Goal: Find contact information: Find contact information

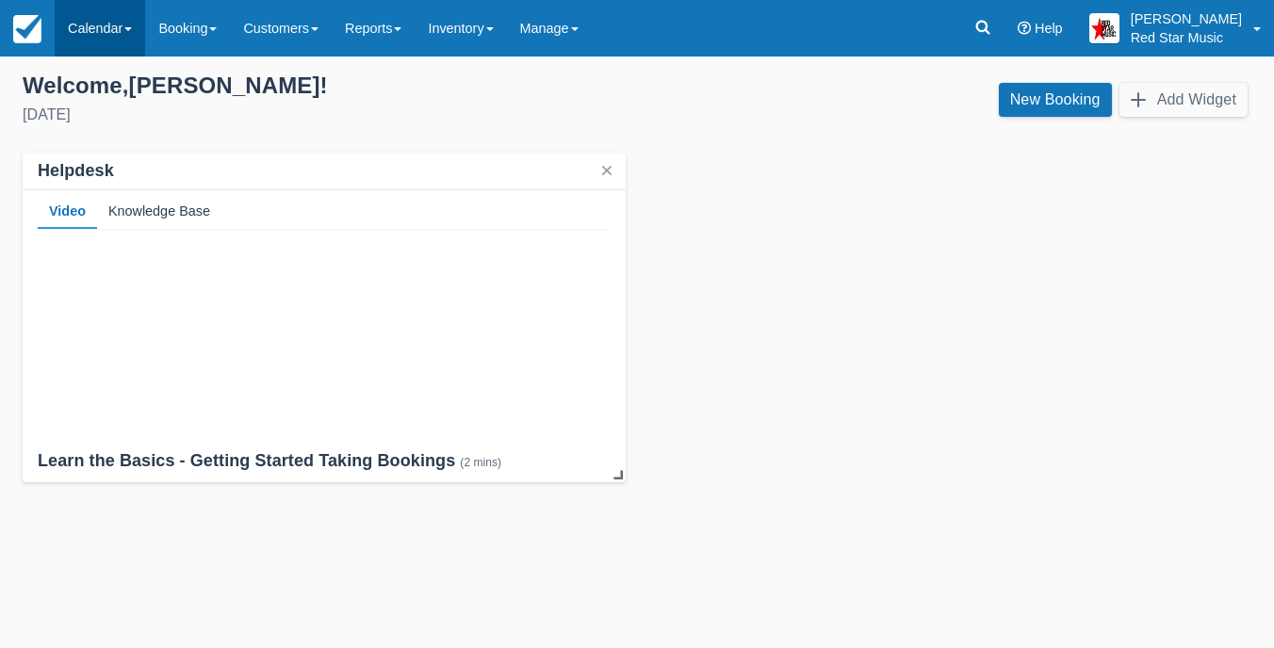
click at [108, 25] on link "Calendar" at bounding box center [100, 28] width 90 height 57
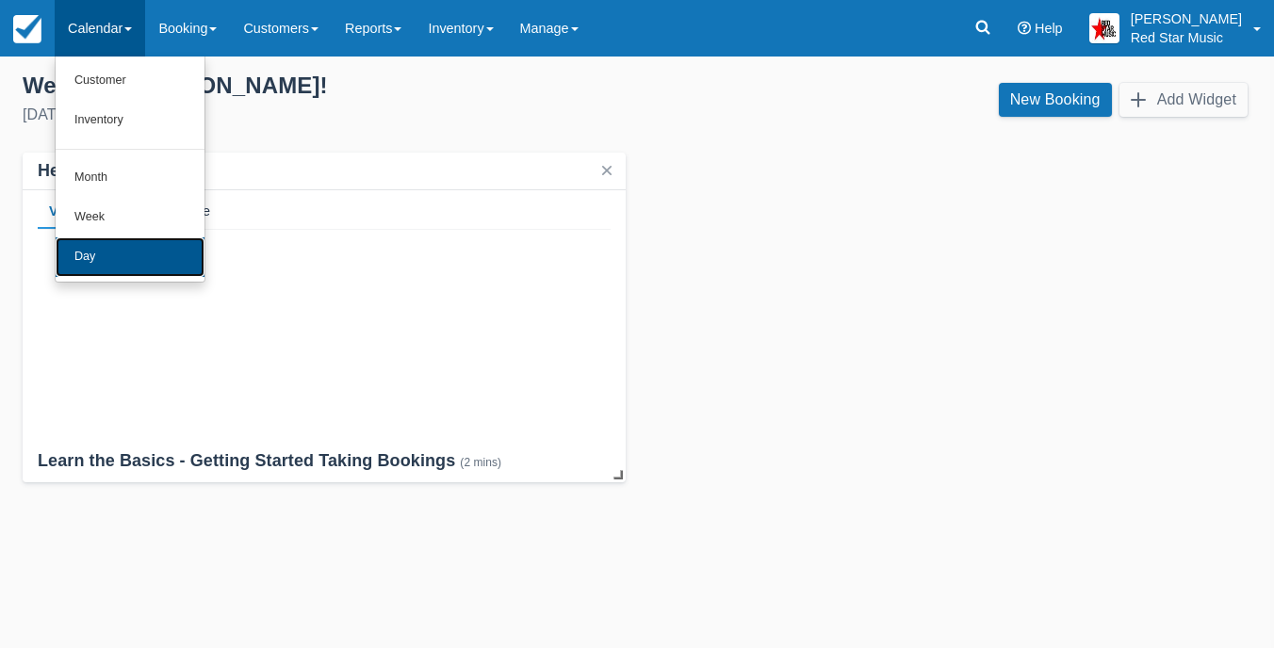
click at [166, 276] on link "Day" at bounding box center [130, 257] width 149 height 40
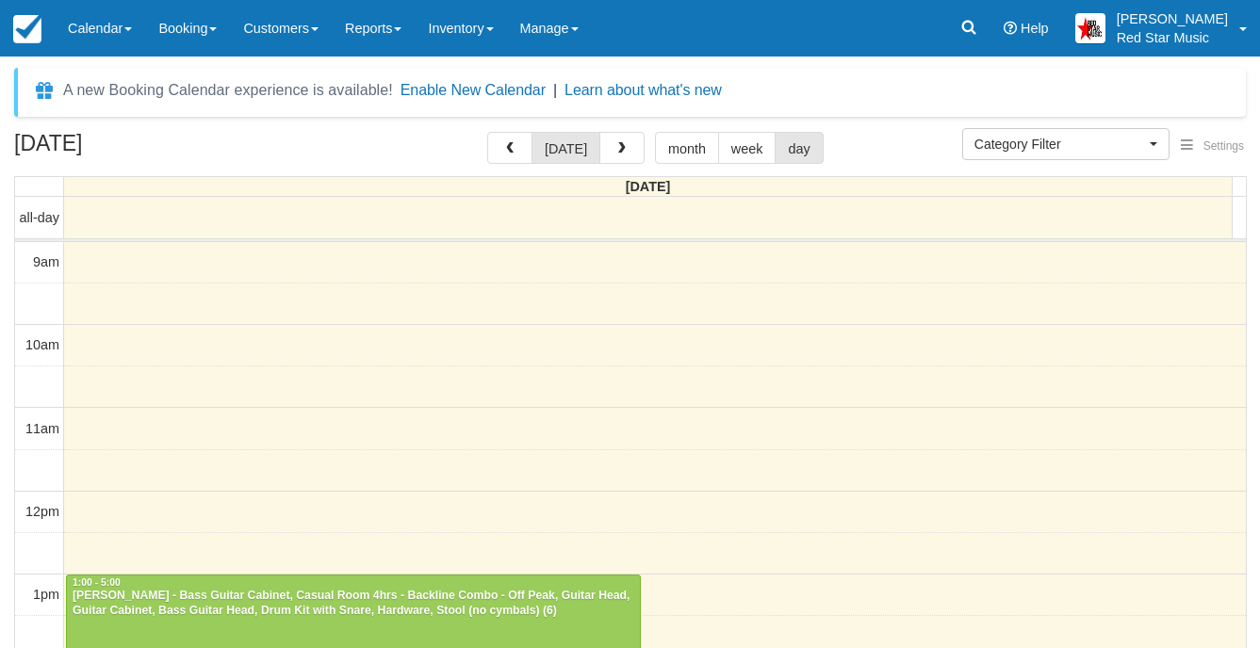
select select
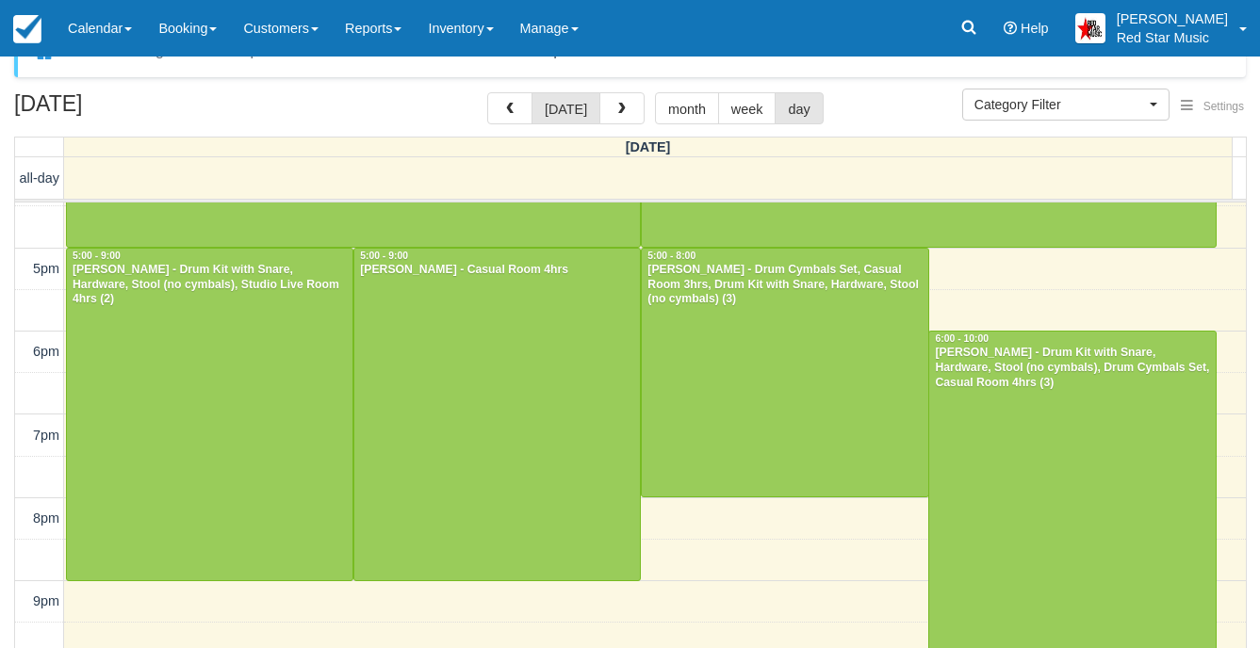
scroll to position [60, 0]
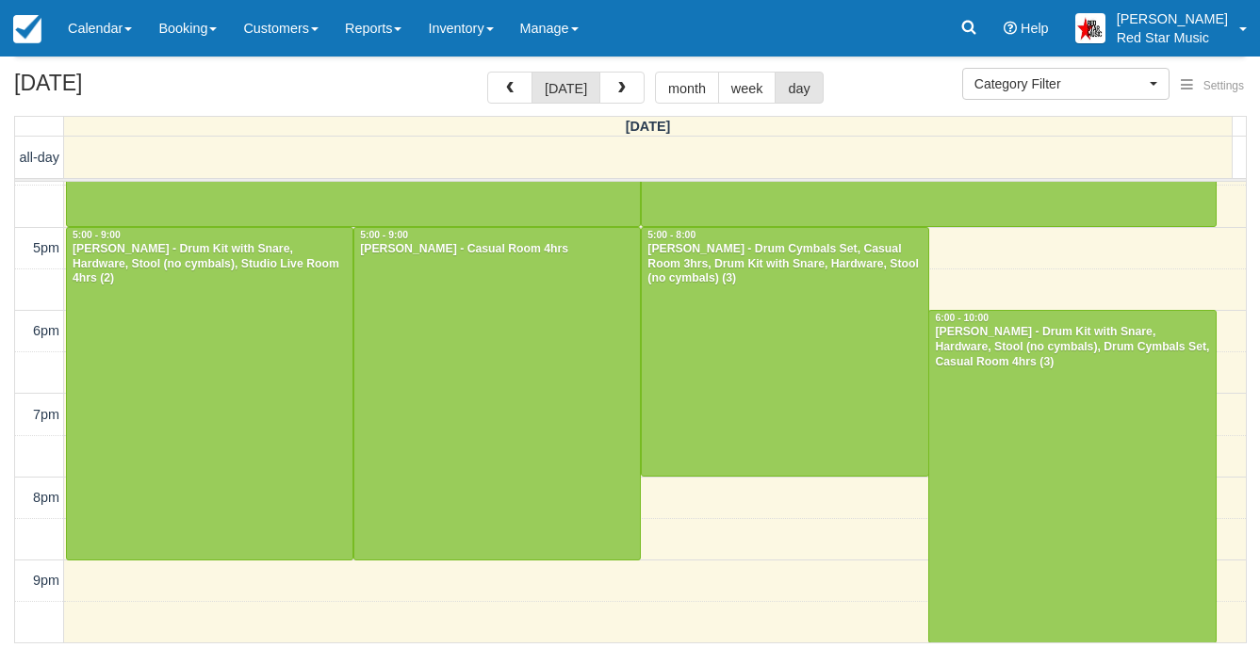
click at [619, 89] on span "button" at bounding box center [621, 88] width 13 height 13
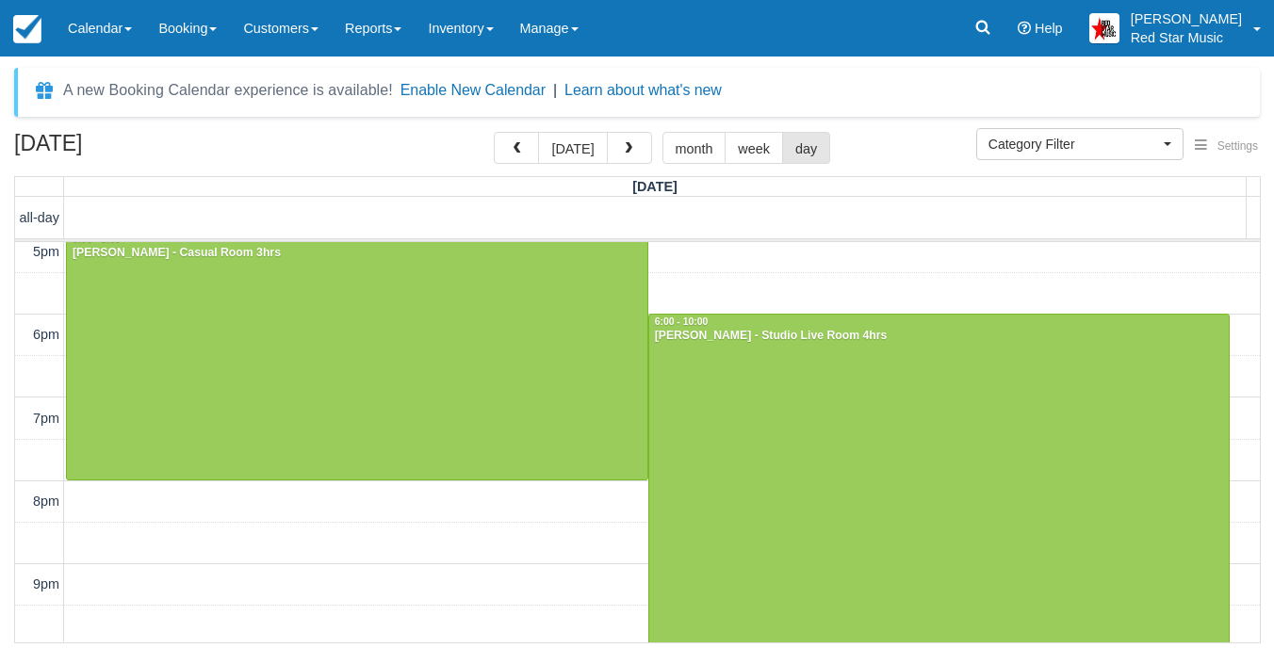
scroll to position [680, 0]
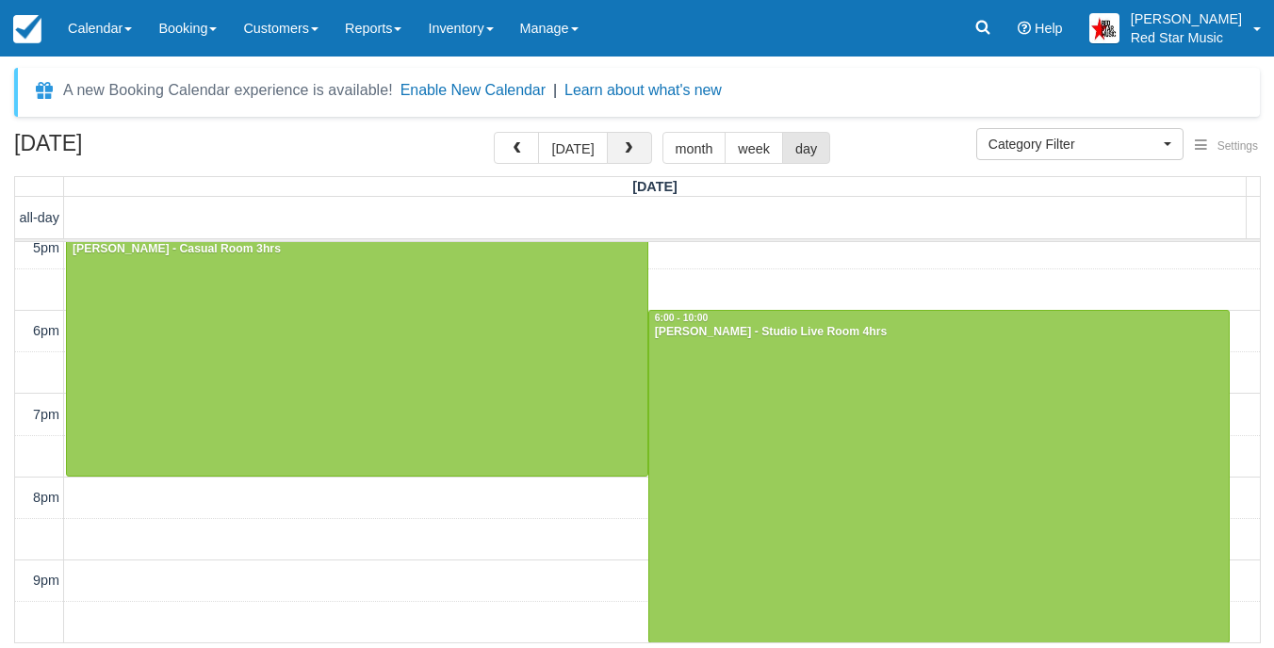
click at [615, 144] on button "button" at bounding box center [629, 148] width 45 height 32
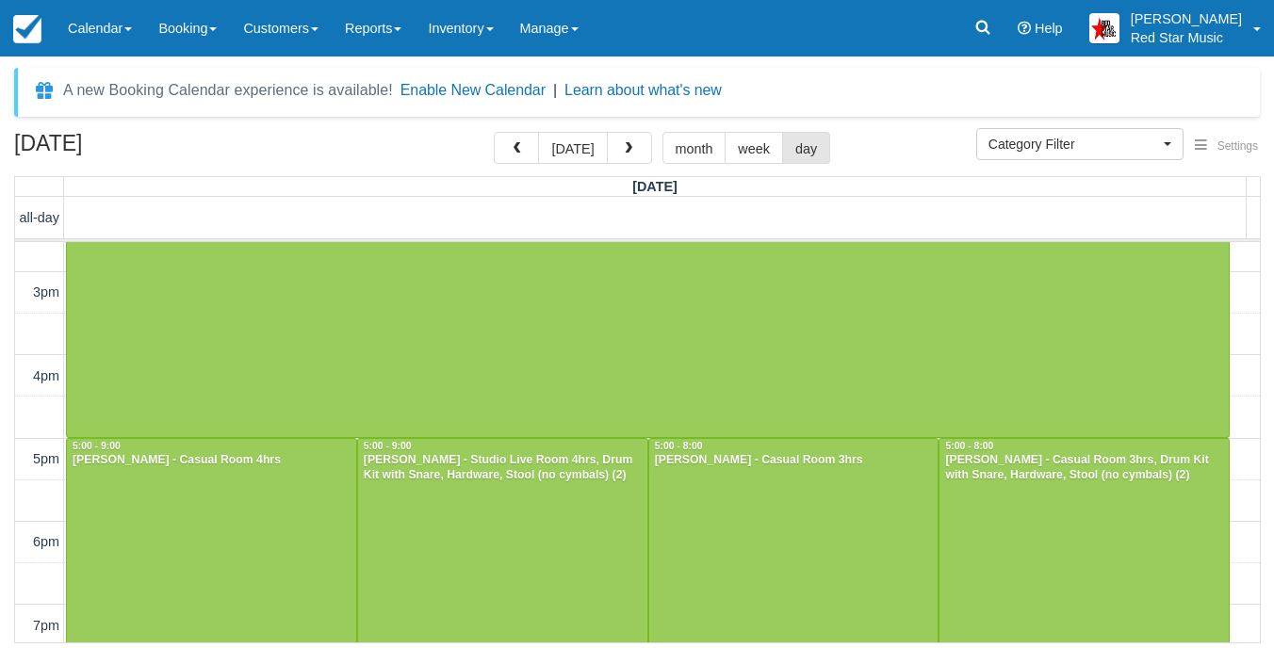
scroll to position [597, 0]
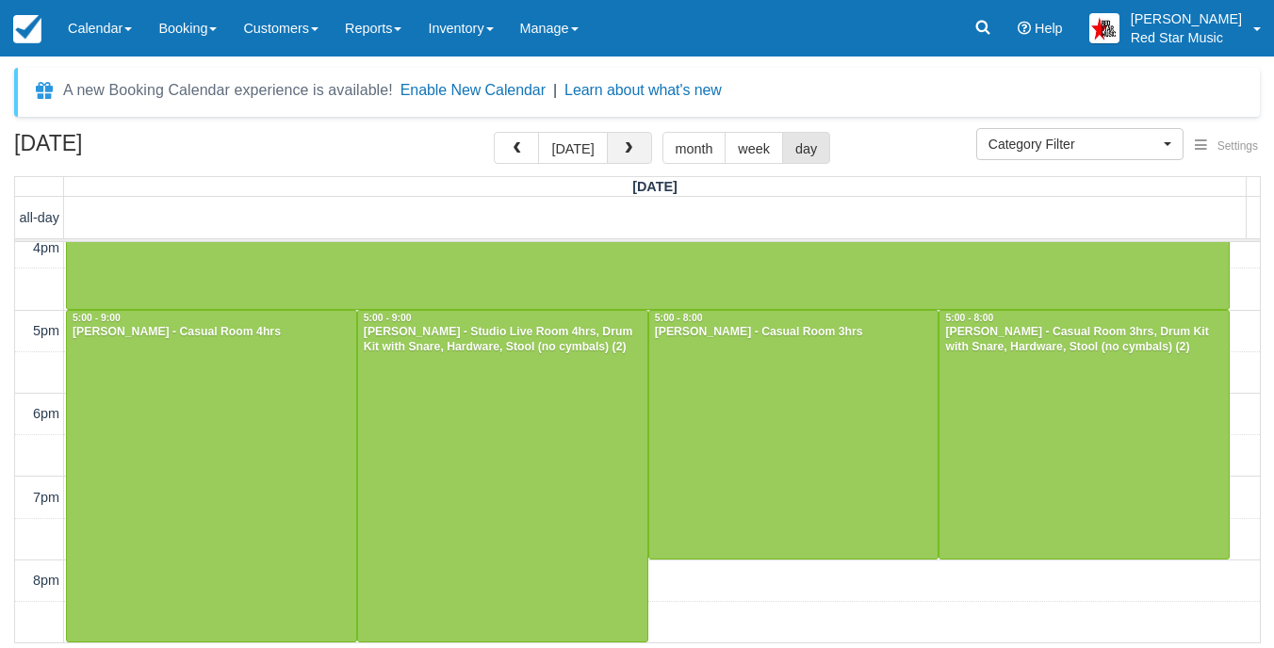
click at [638, 163] on button "button" at bounding box center [629, 148] width 45 height 32
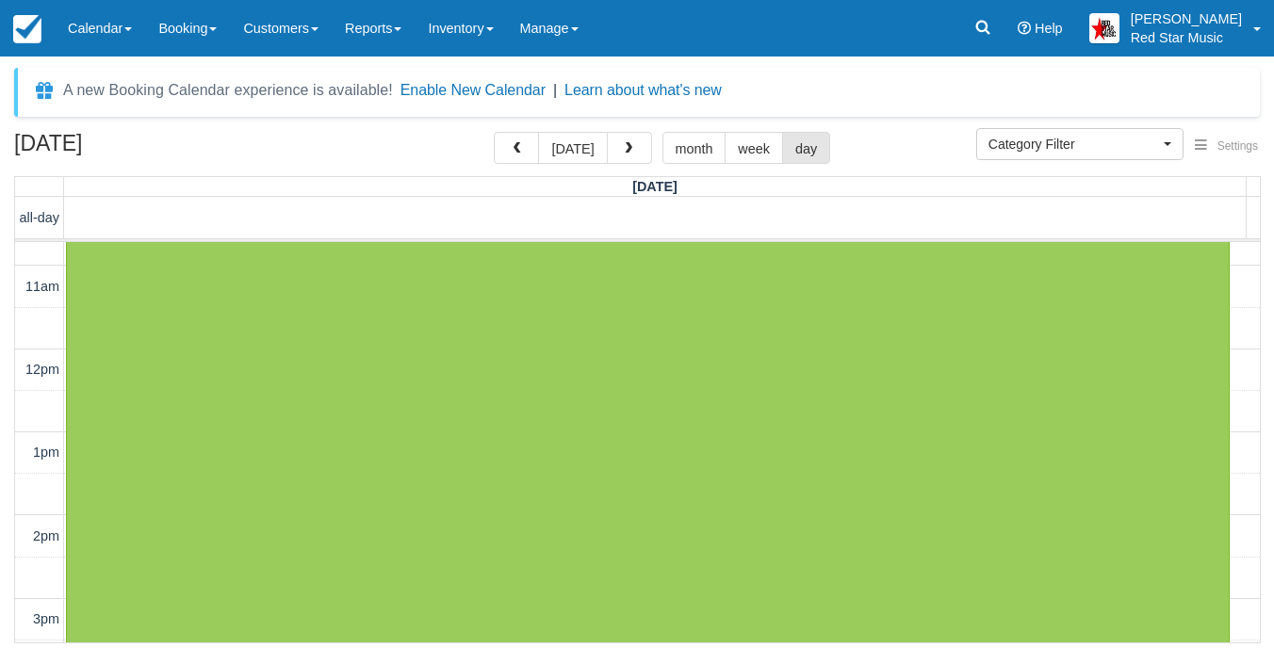
scroll to position [105, 0]
click at [530, 155] on button "button" at bounding box center [516, 148] width 45 height 32
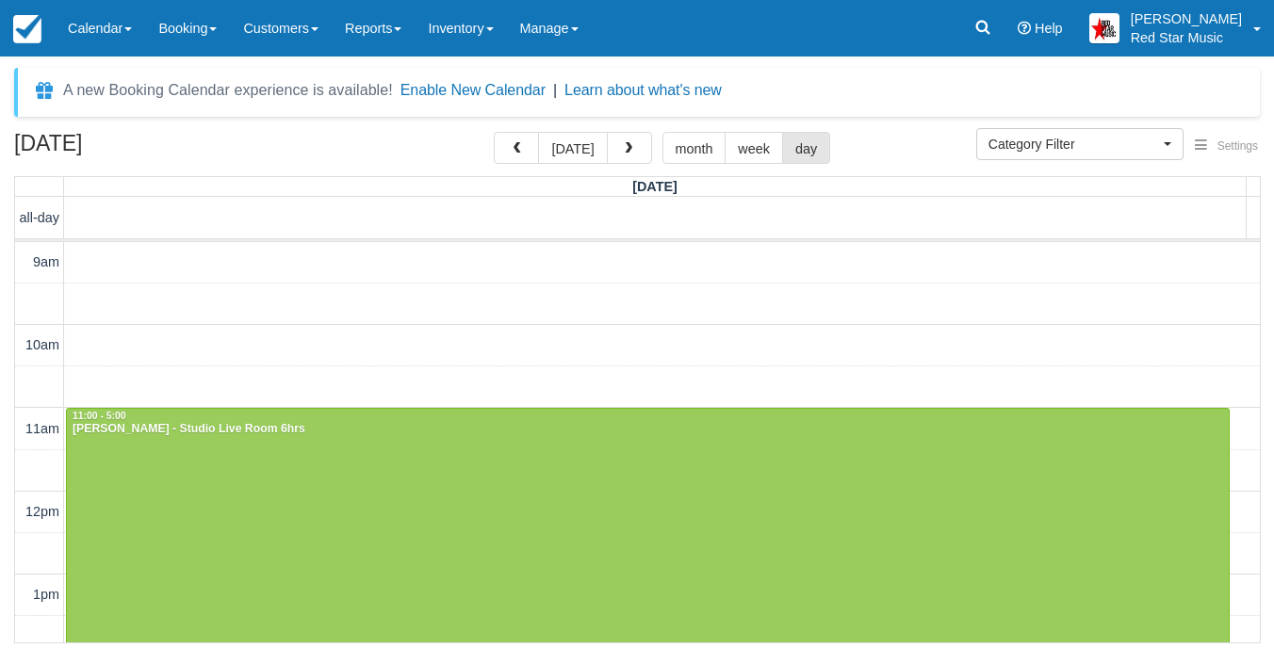
scroll to position [598, 0]
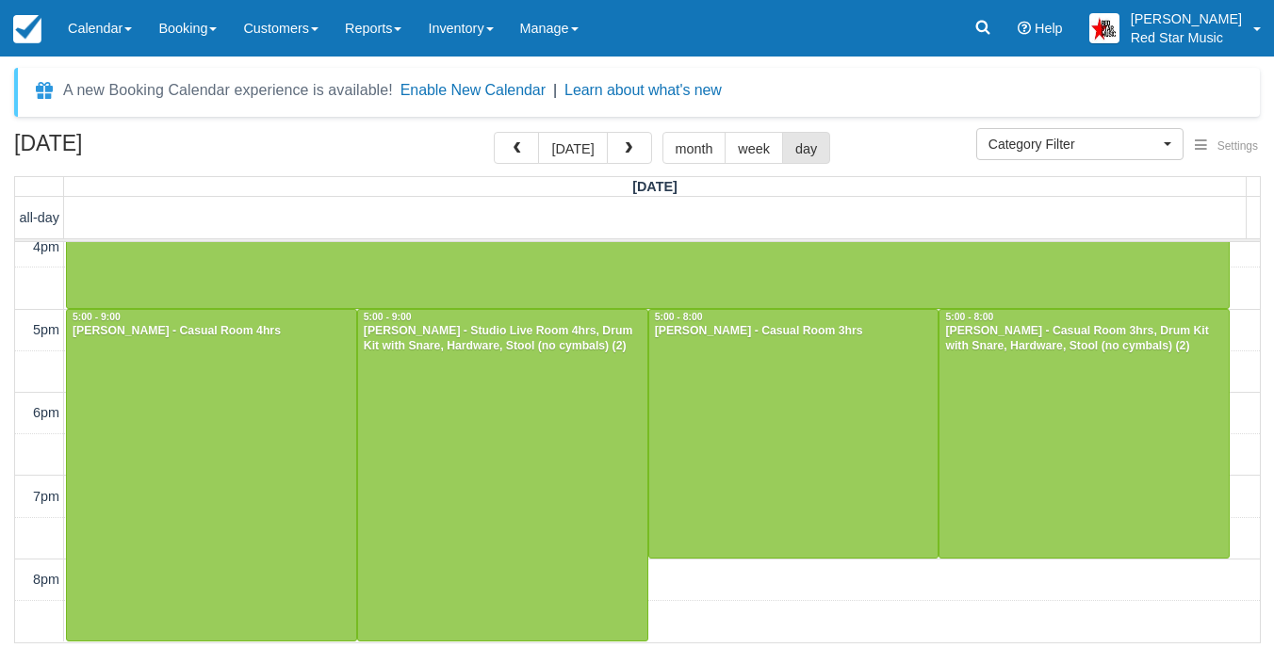
click at [530, 155] on button "button" at bounding box center [516, 148] width 45 height 32
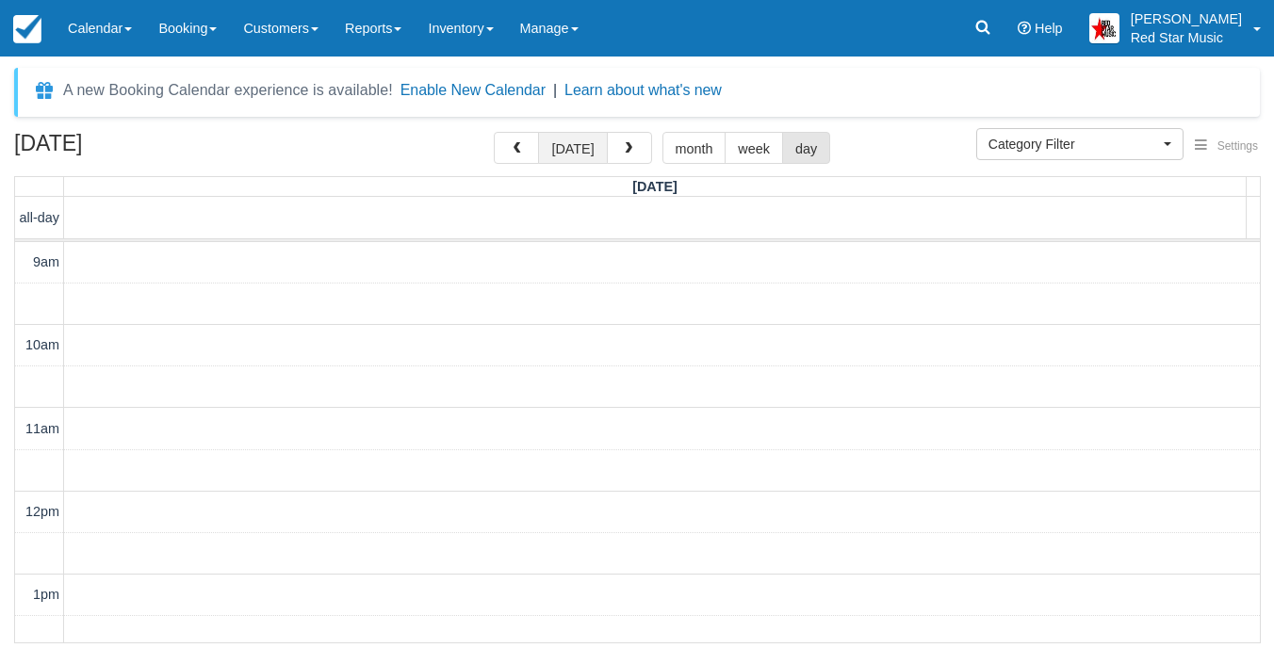
scroll to position [598, 0]
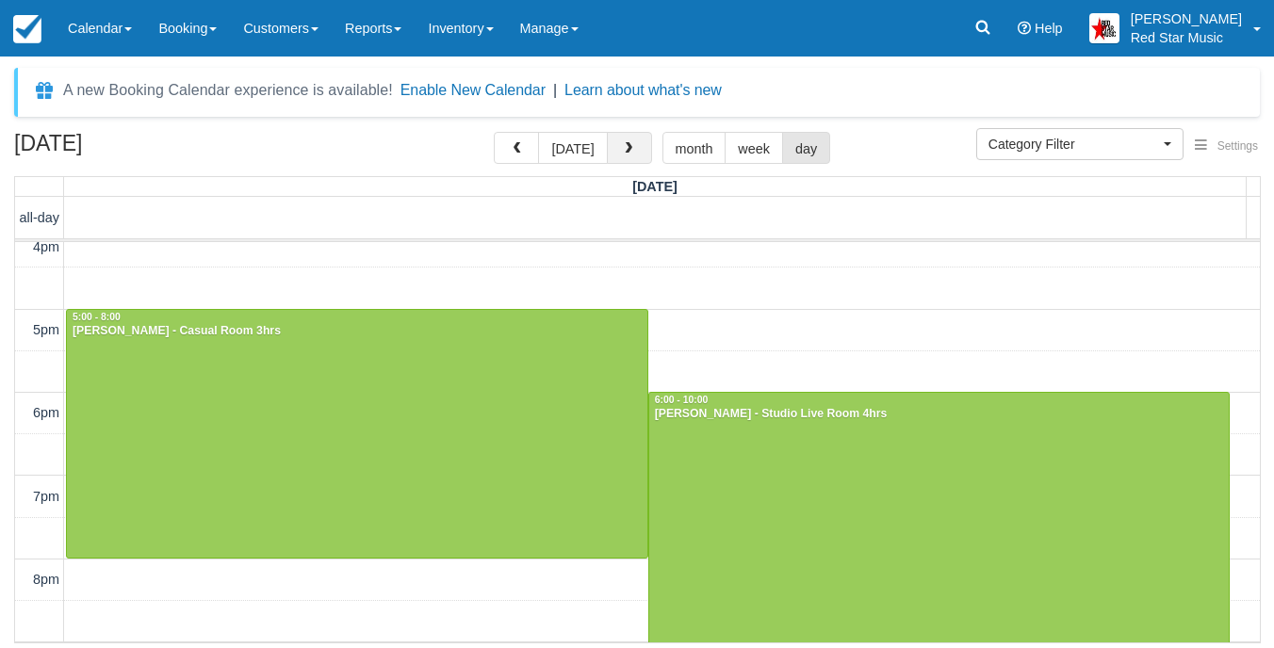
click at [632, 158] on button "button" at bounding box center [629, 148] width 45 height 32
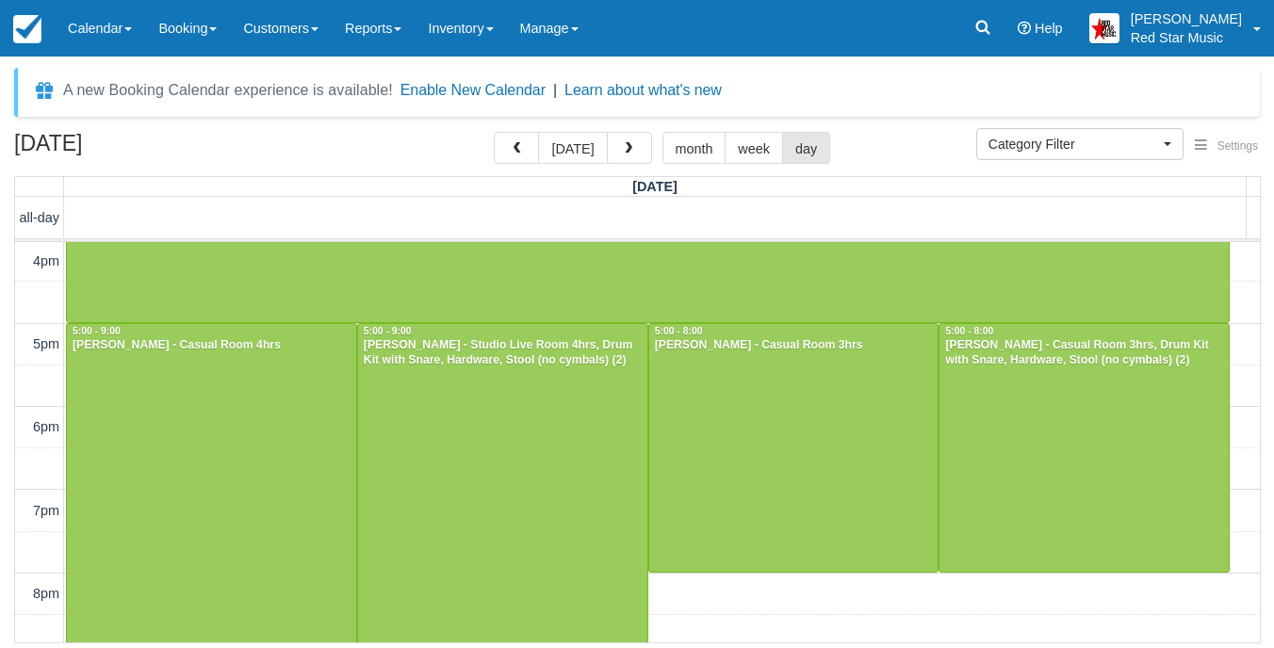
scroll to position [597, 0]
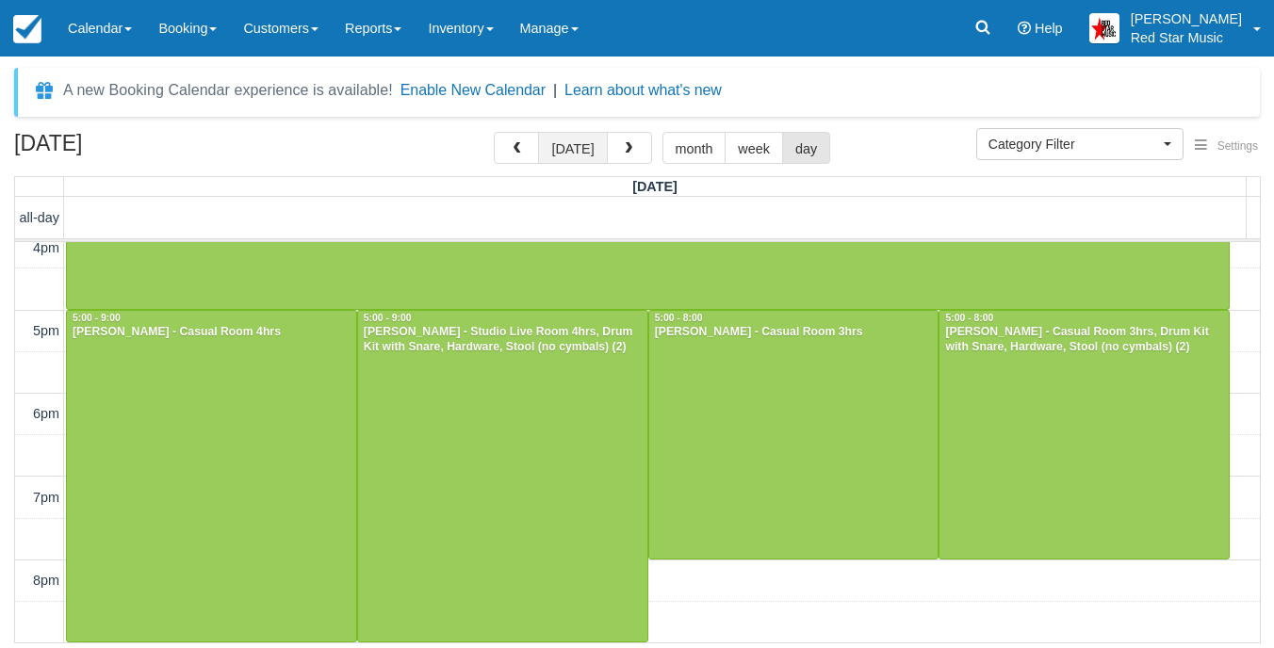
click at [566, 138] on button "[DATE]" at bounding box center [572, 148] width 69 height 32
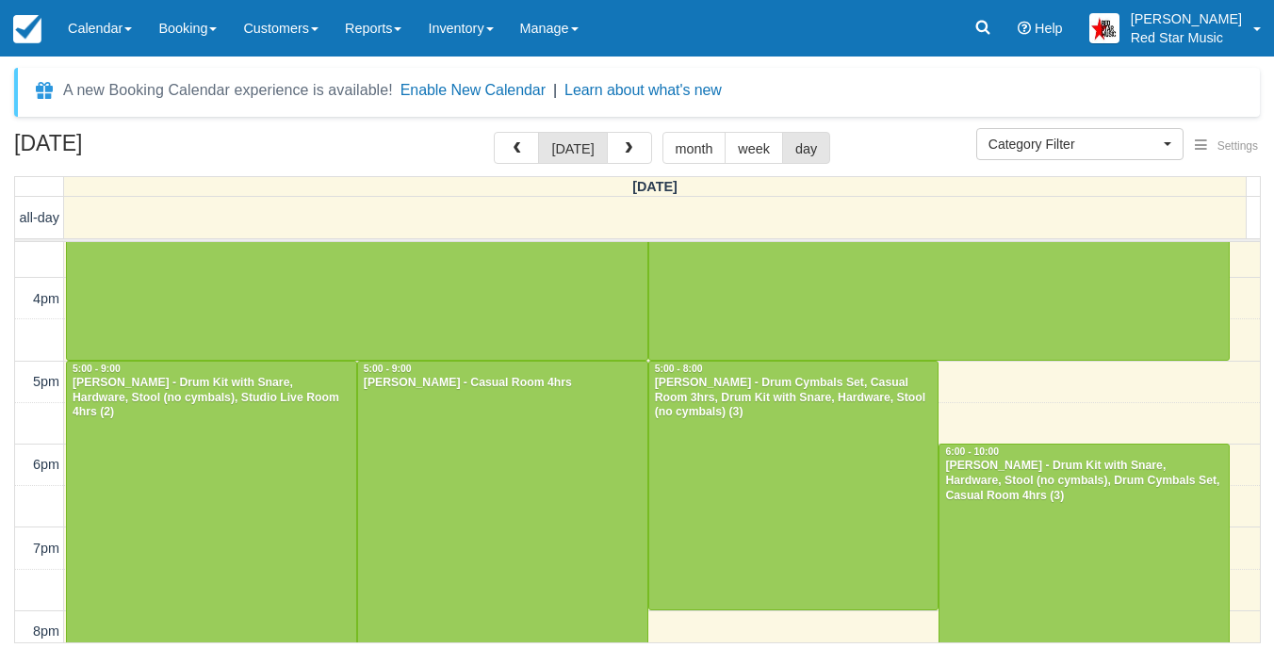
scroll to position [504, 0]
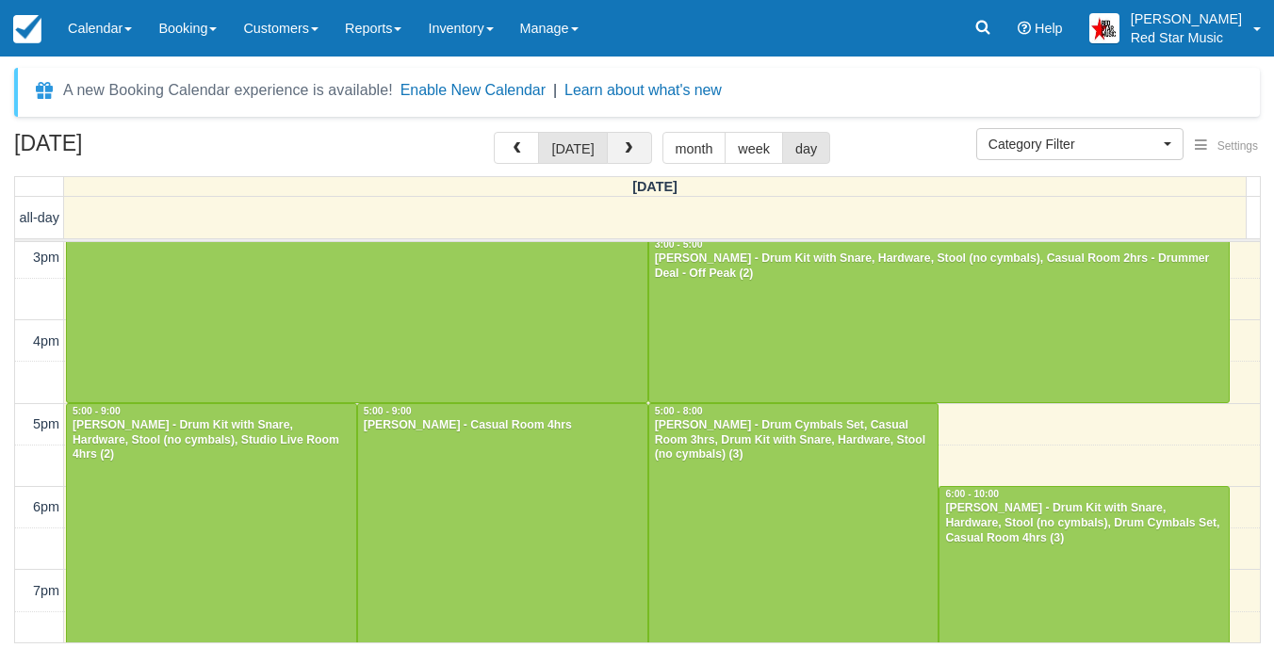
click at [634, 156] on button "button" at bounding box center [629, 148] width 45 height 32
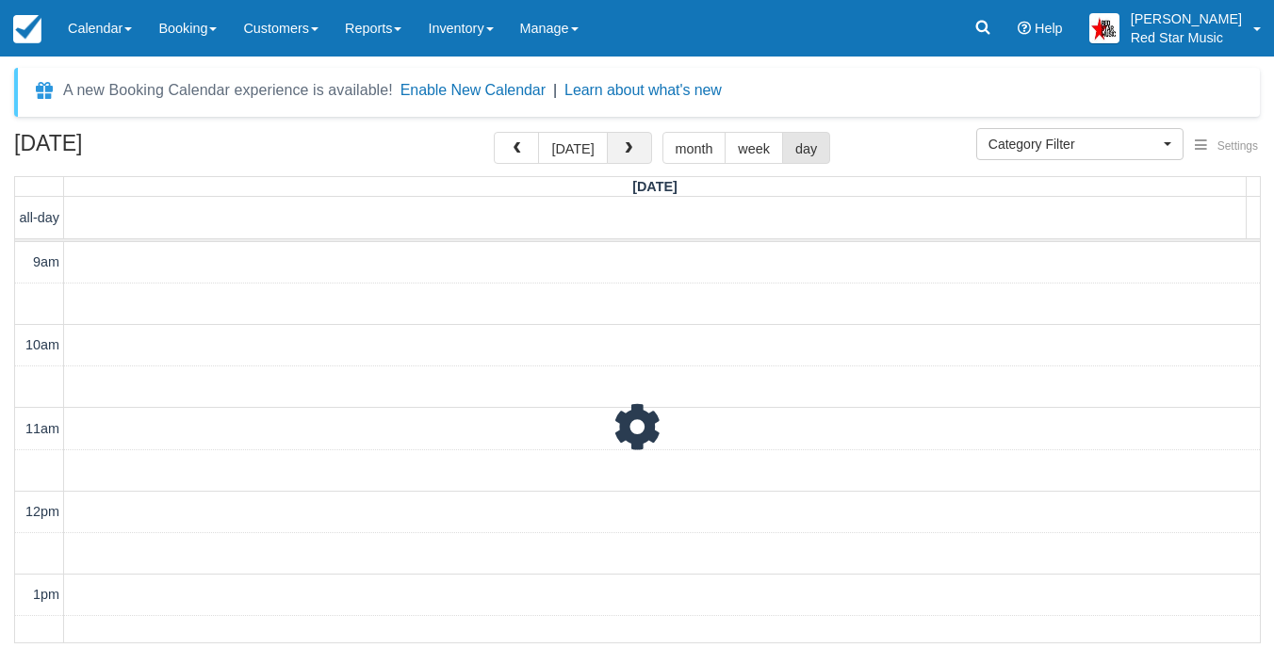
scroll to position [681, 0]
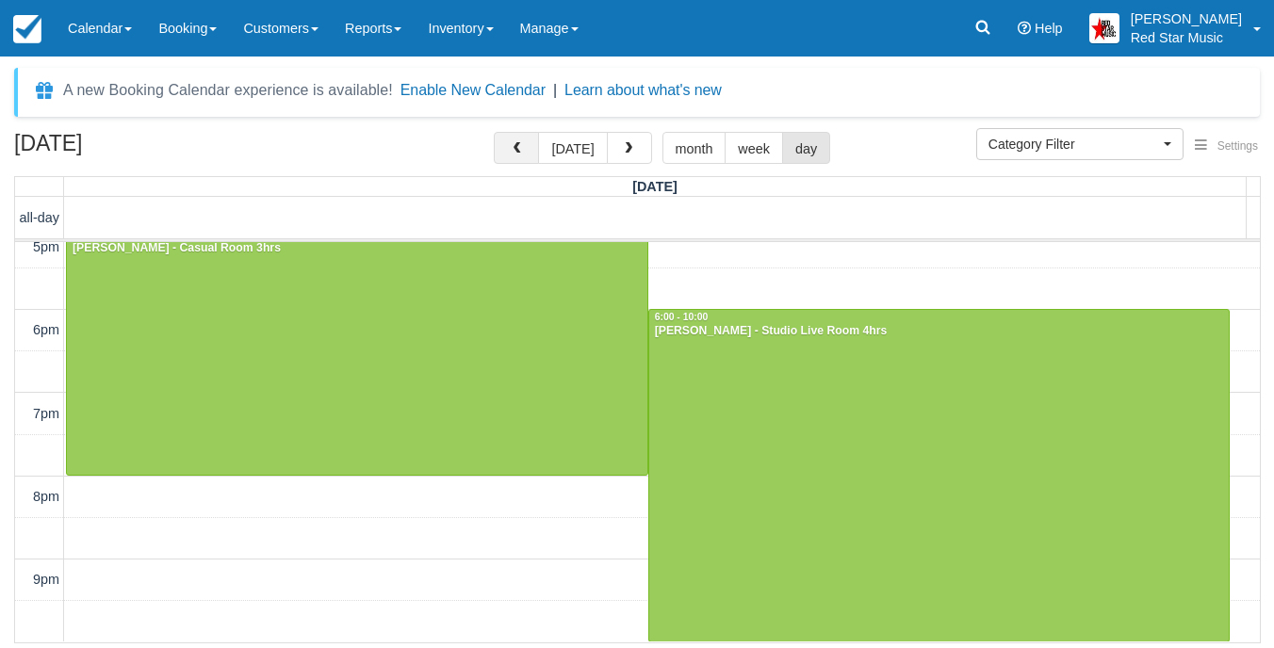
click at [523, 158] on button "button" at bounding box center [516, 148] width 45 height 32
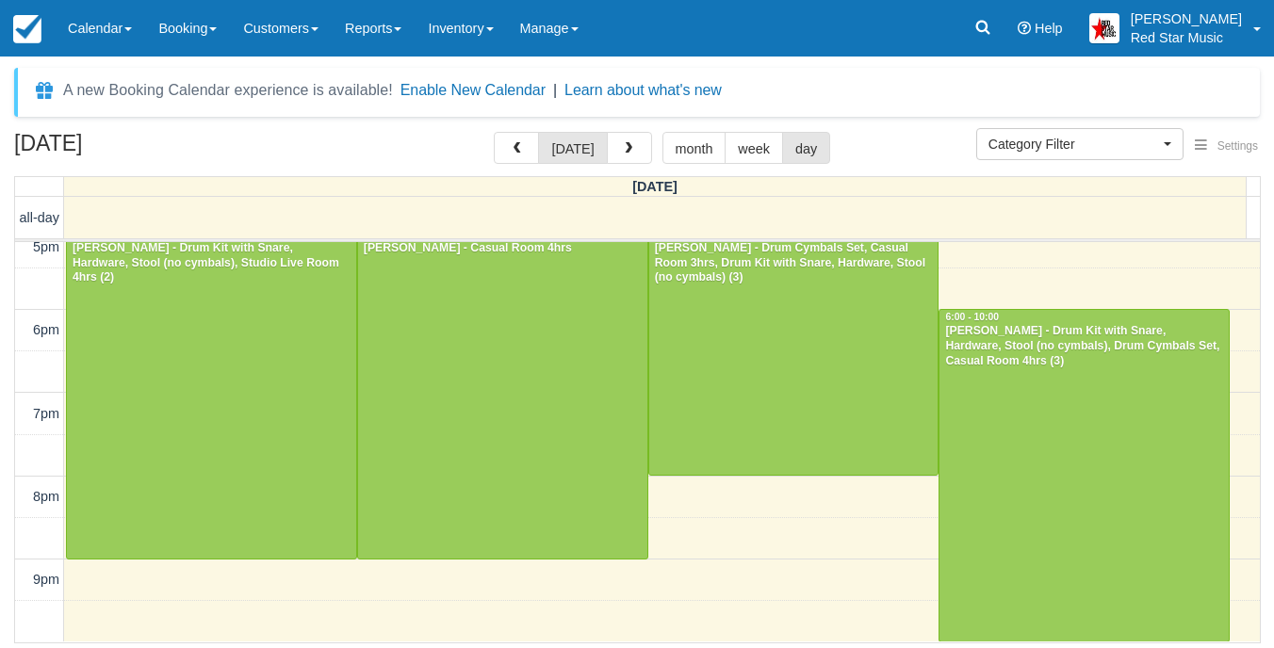
scroll to position [587, 0]
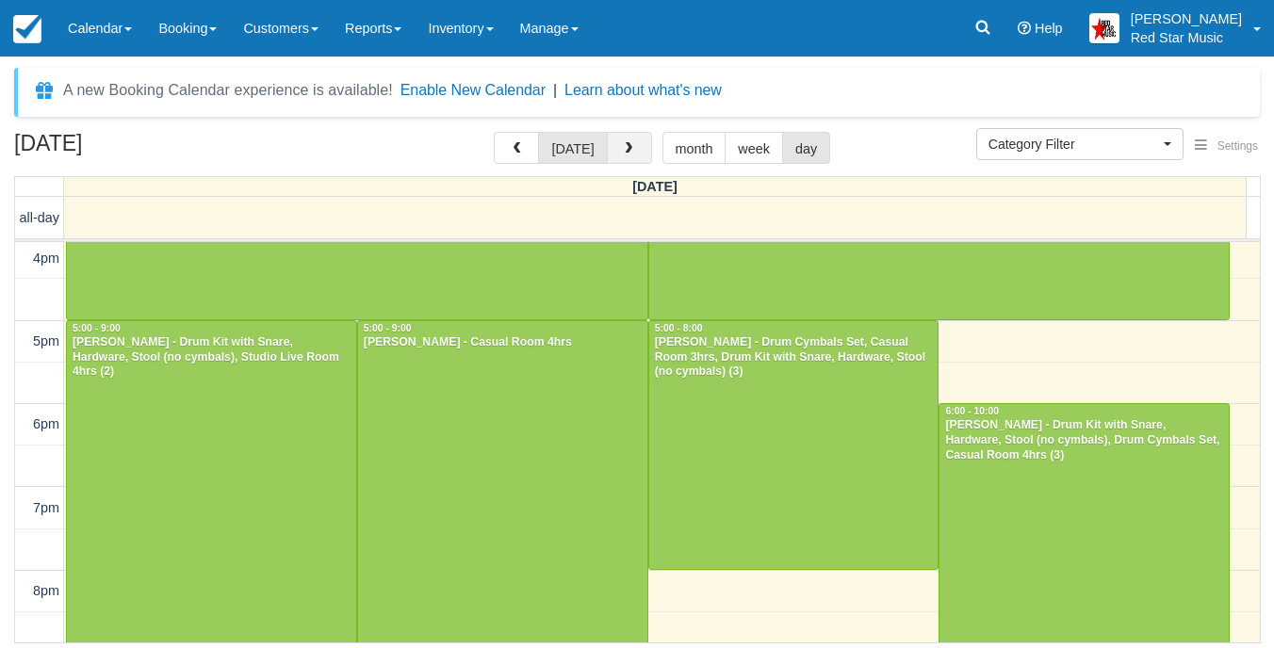
click at [634, 159] on button "button" at bounding box center [629, 148] width 45 height 32
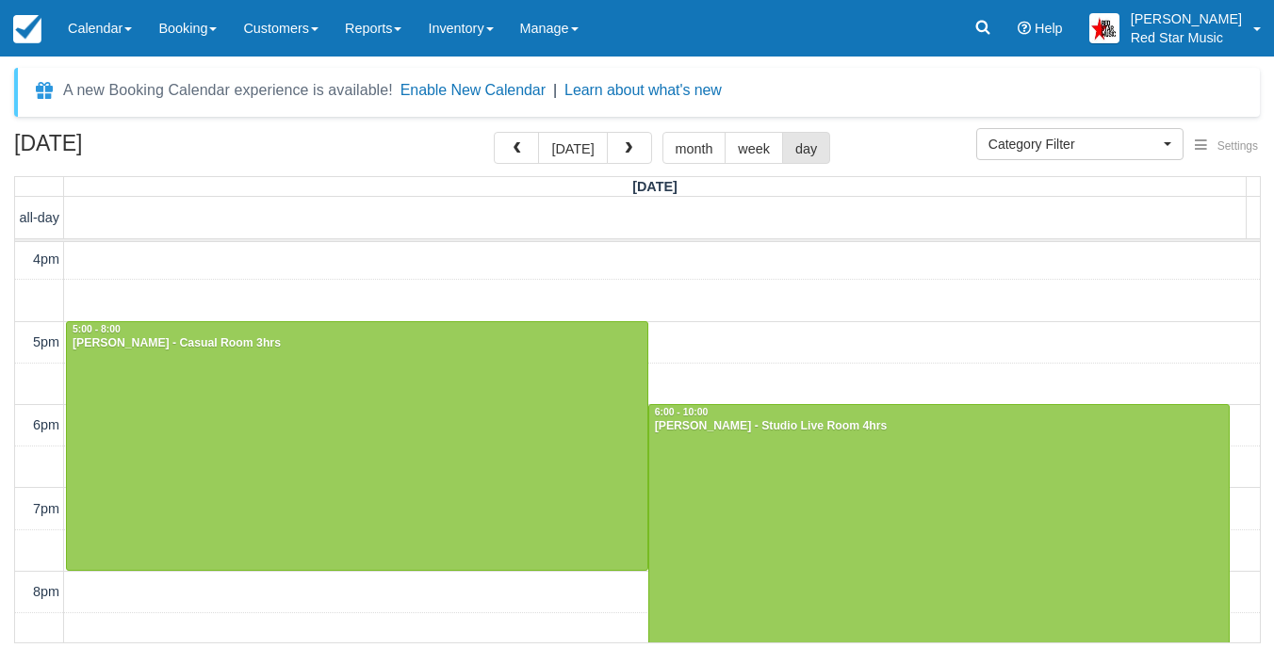
scroll to position [587, 0]
click at [610, 146] on button "button" at bounding box center [629, 148] width 45 height 32
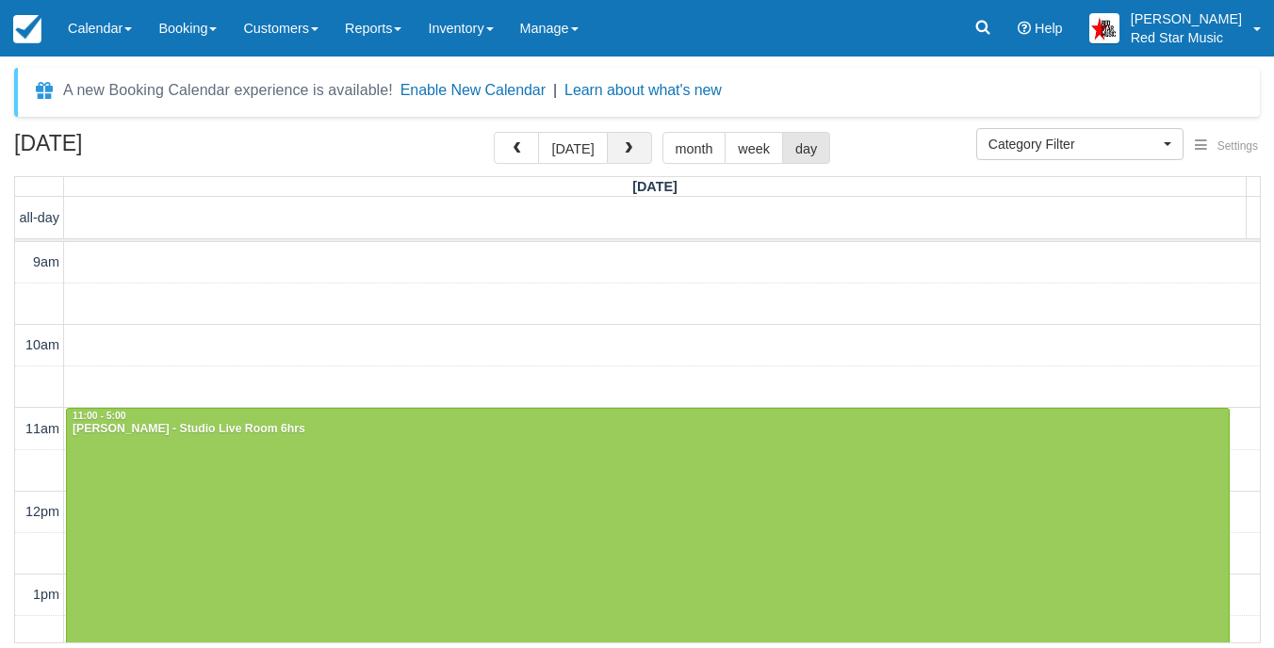
scroll to position [598, 0]
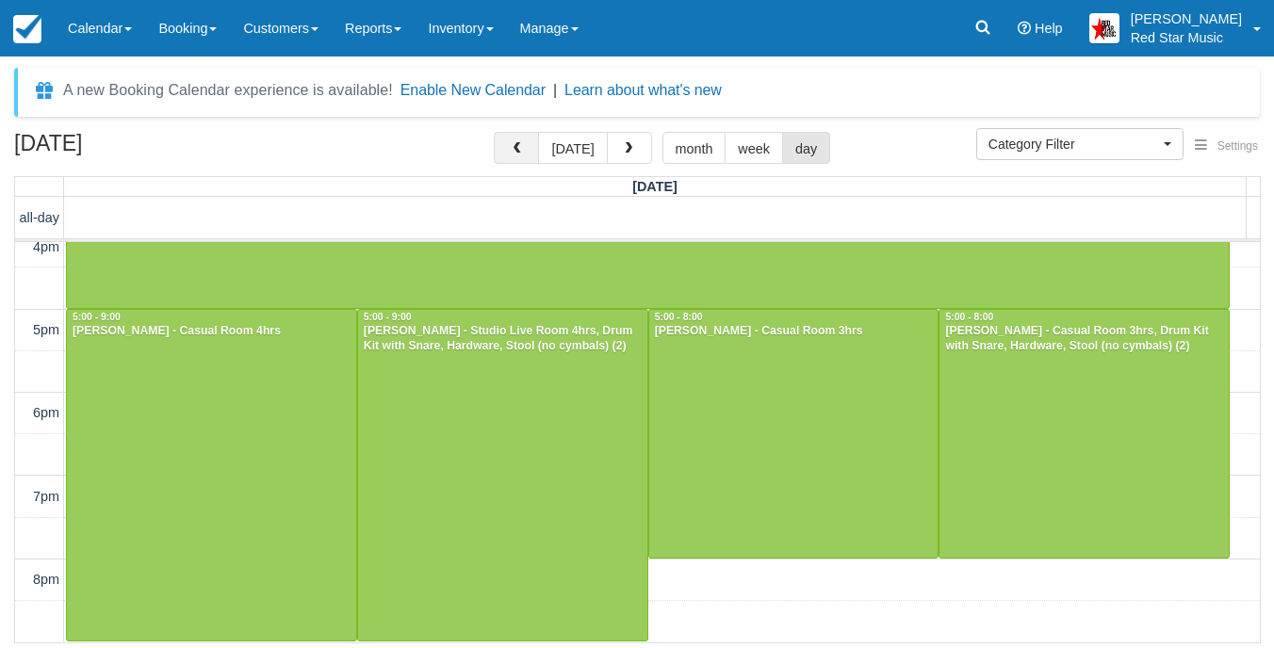
click at [532, 144] on button "button" at bounding box center [516, 148] width 45 height 32
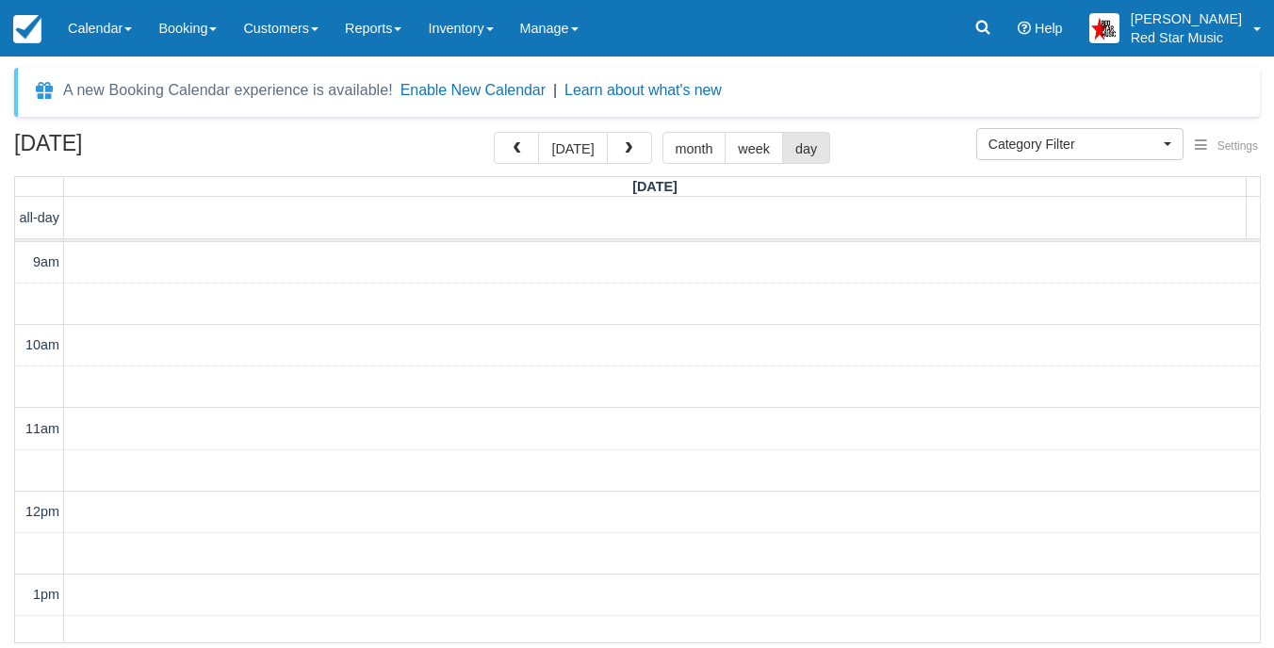
scroll to position [598, 0]
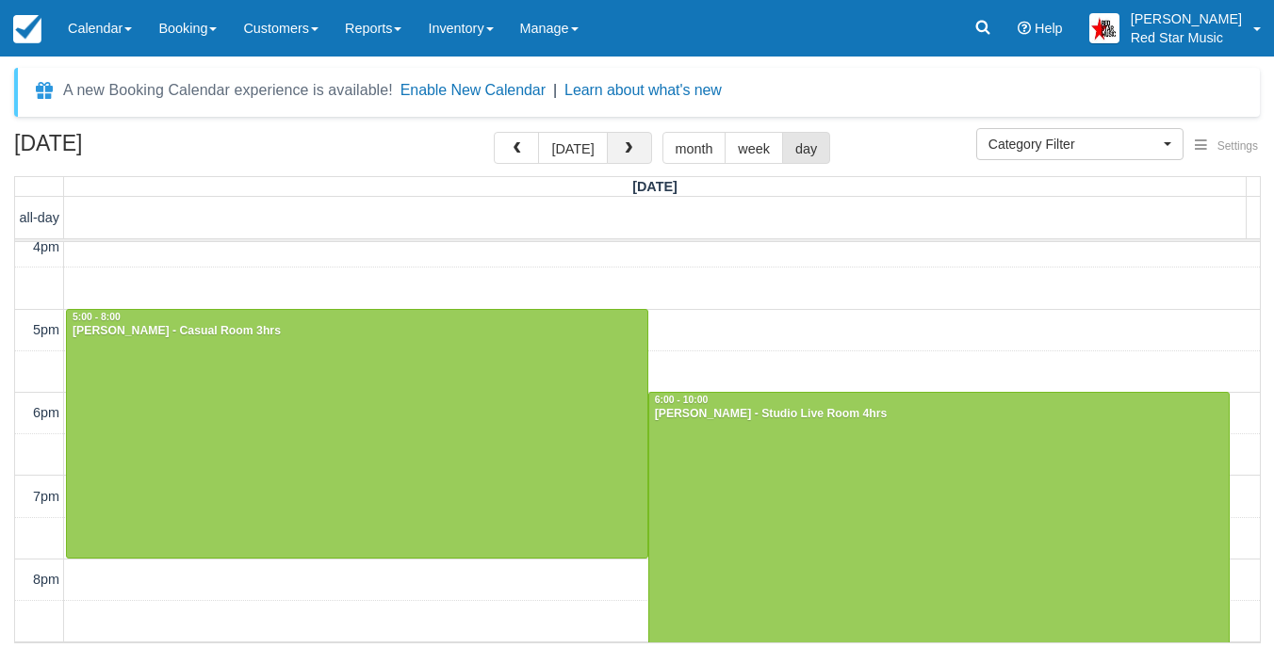
click at [610, 160] on button "button" at bounding box center [629, 148] width 45 height 32
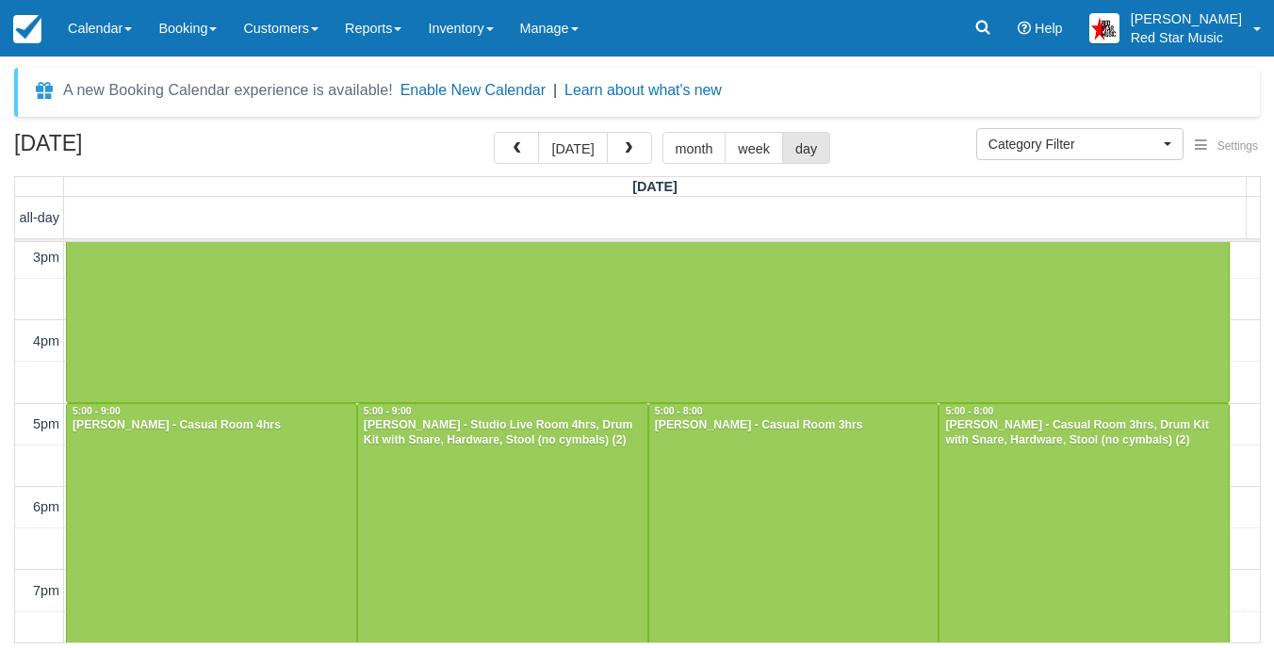
scroll to position [597, 0]
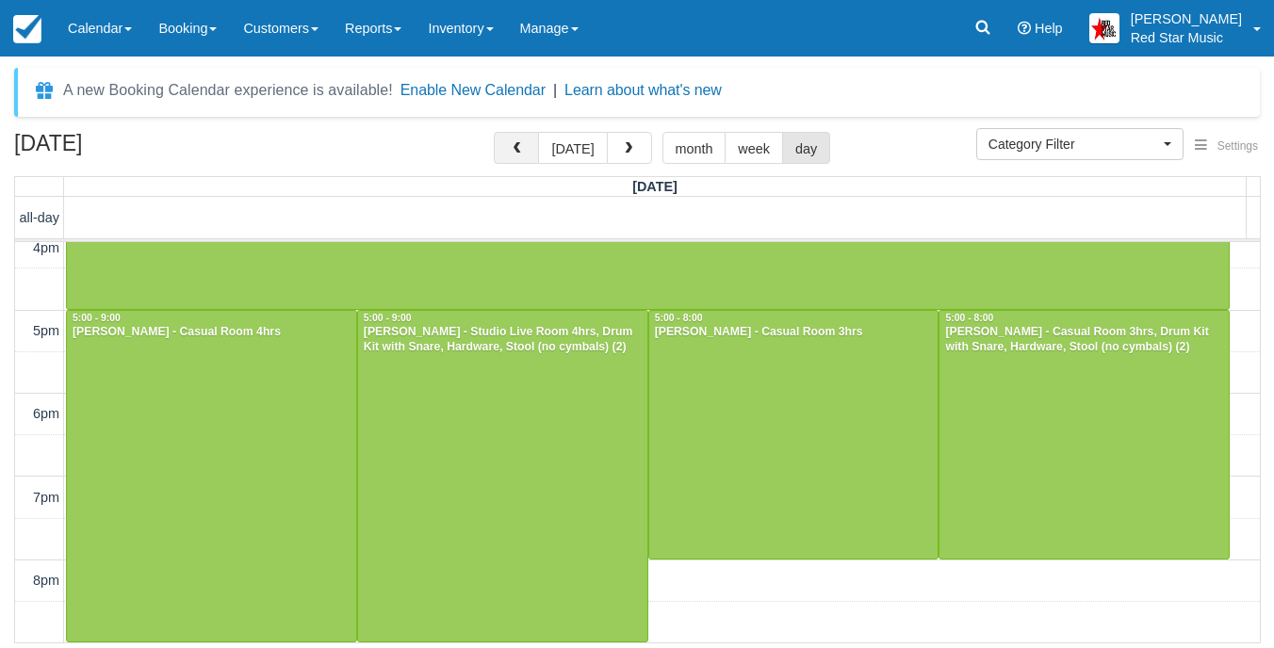
click at [522, 156] on button "button" at bounding box center [516, 148] width 45 height 32
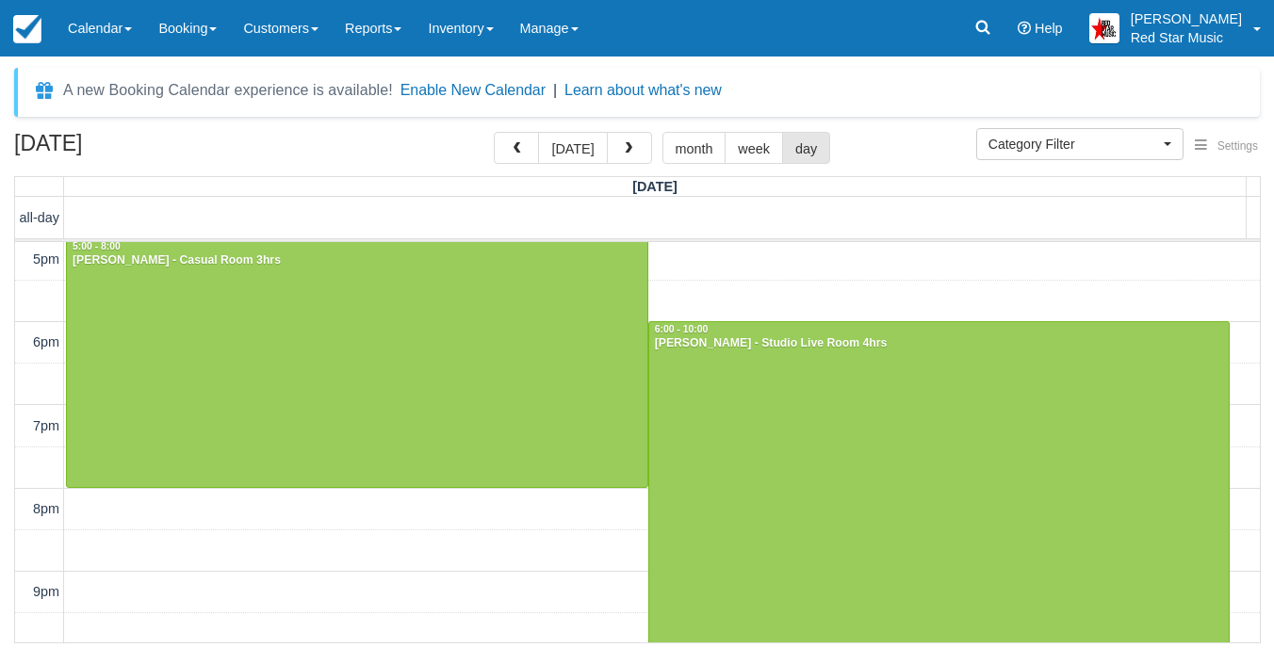
scroll to position [680, 0]
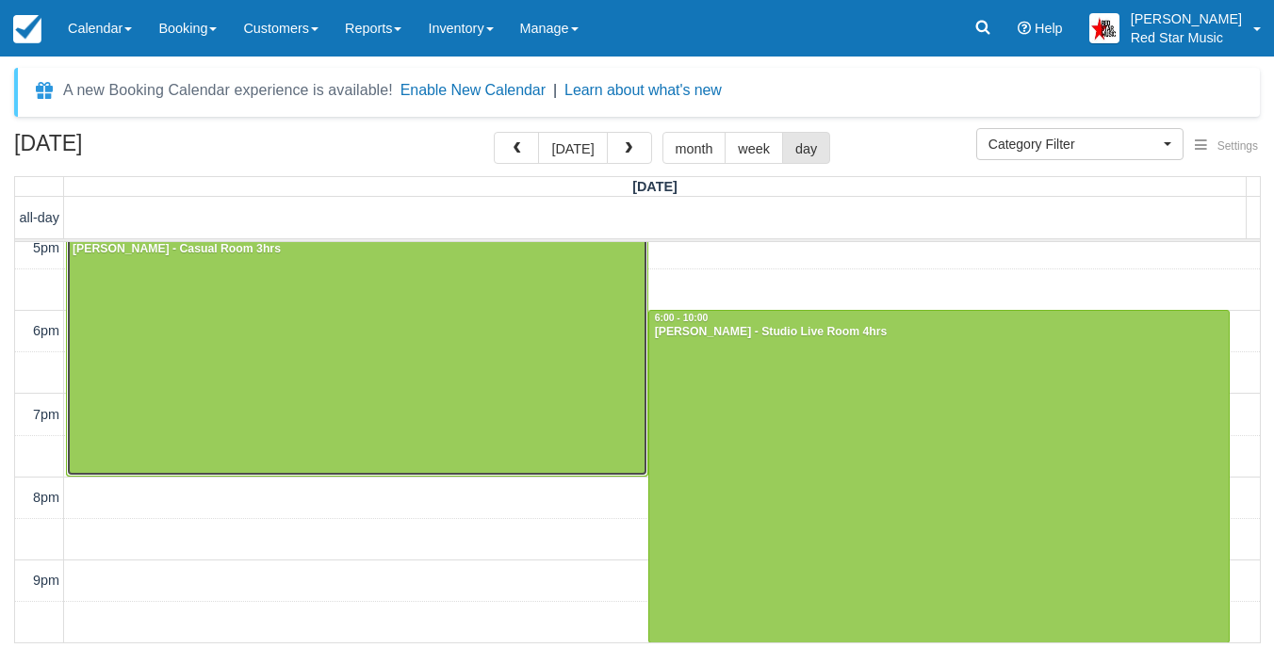
click at [469, 289] on div at bounding box center [357, 352] width 580 height 248
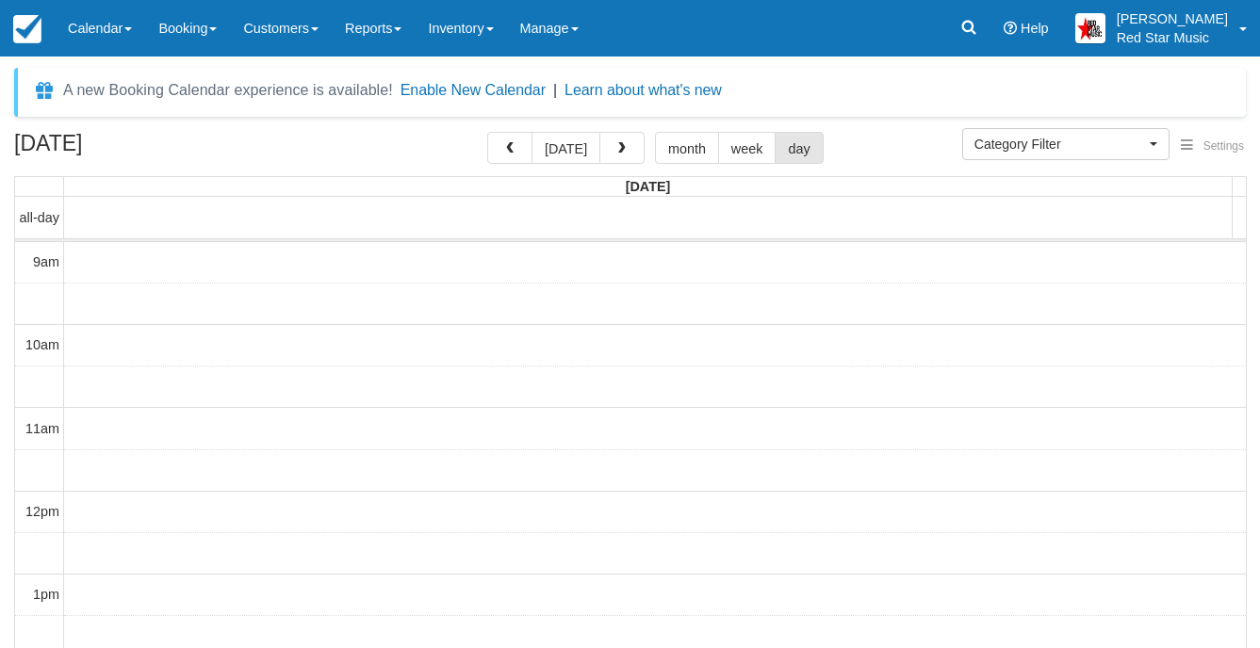
select select
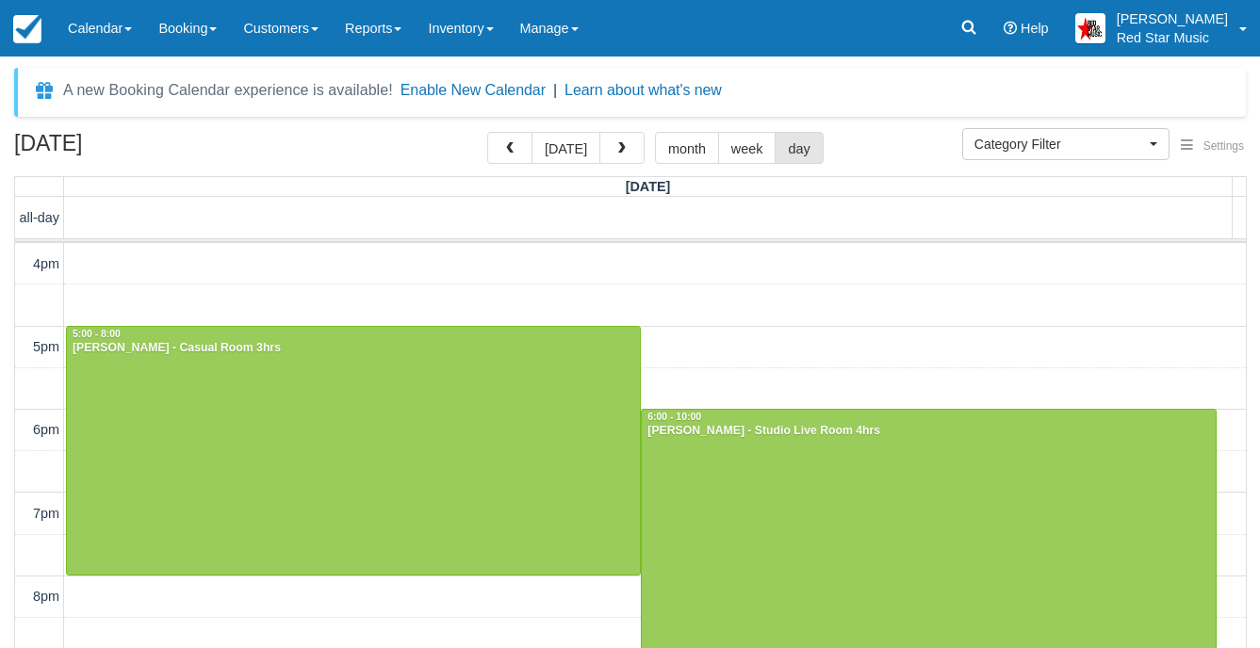
scroll to position [620, 0]
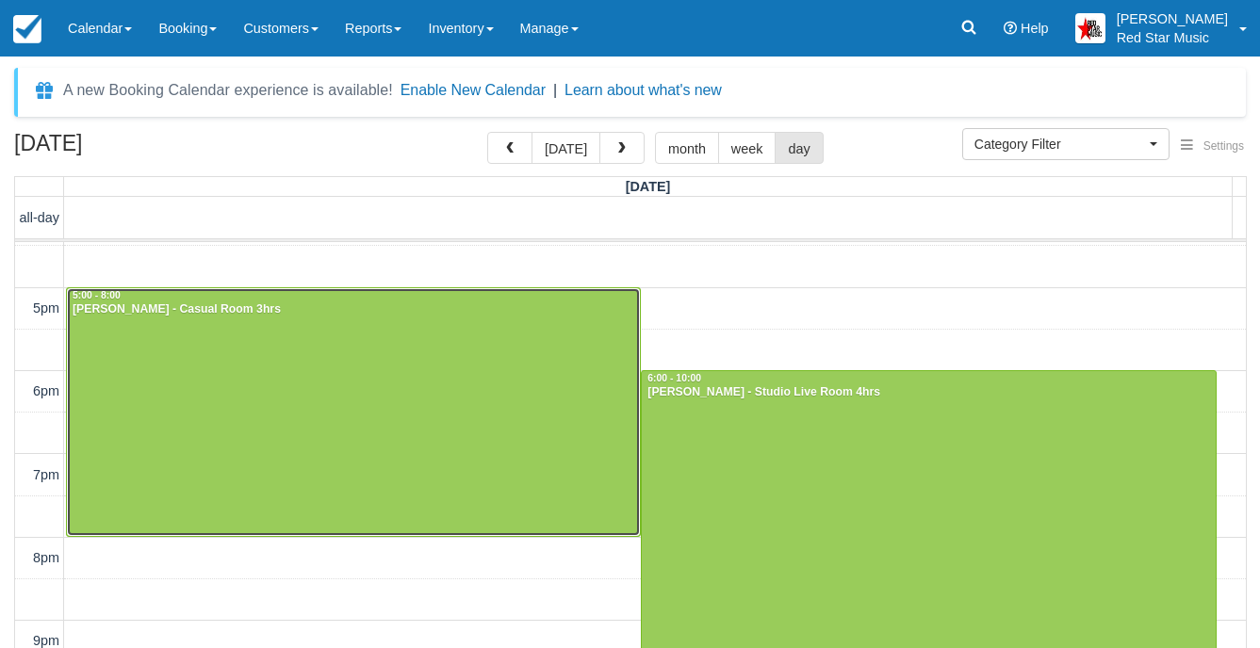
click at [467, 460] on div at bounding box center [353, 412] width 573 height 248
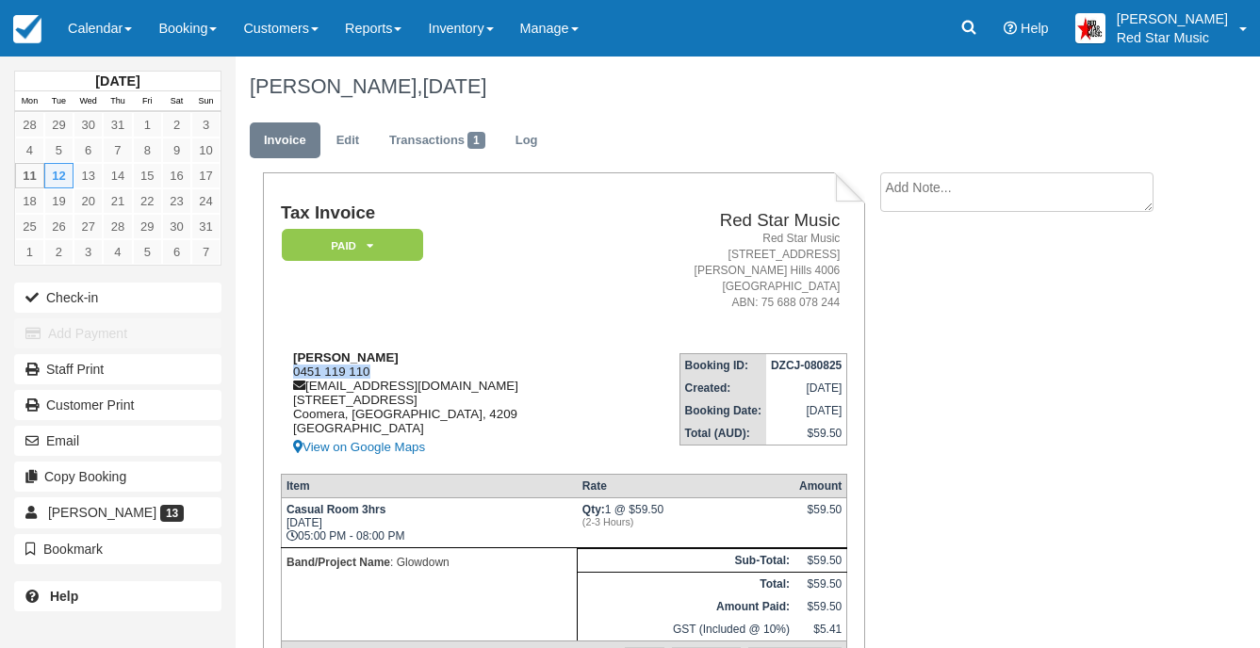
drag, startPoint x: 374, startPoint y: 369, endPoint x: 291, endPoint y: 370, distance: 82.9
click at [291, 370] on div "Thomas Hayes 0451 119 110 glowdownband@gmail.com 38 Flowers Dr, 2 Coomera, Quee…" at bounding box center [447, 404] width 332 height 108
copy div "0451 119 110"
click at [1040, 187] on textarea at bounding box center [1016, 192] width 273 height 40
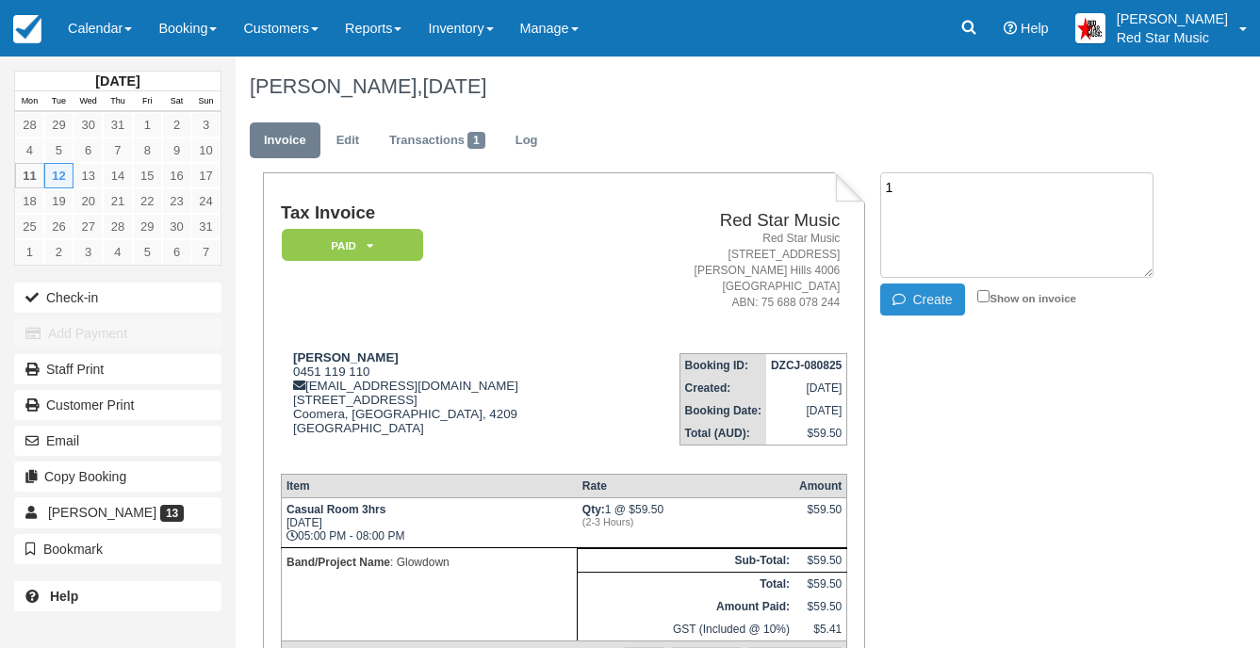
type textarea "1"
click at [903, 298] on icon "button" at bounding box center [902, 299] width 21 height 13
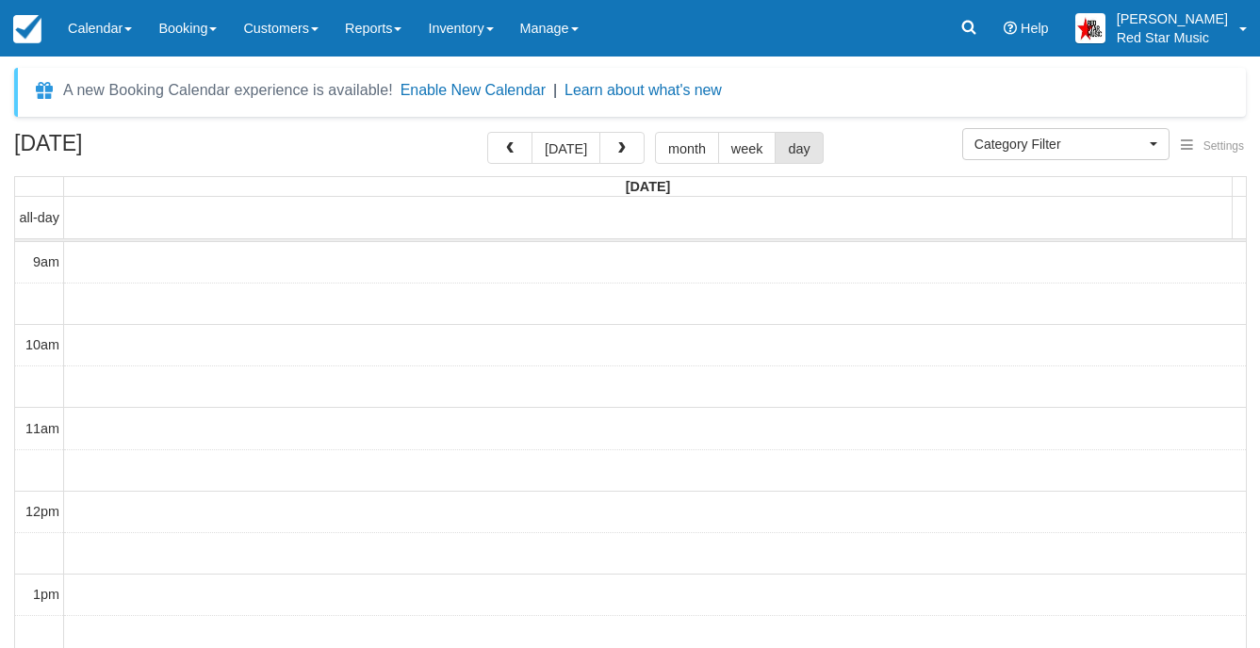
select select
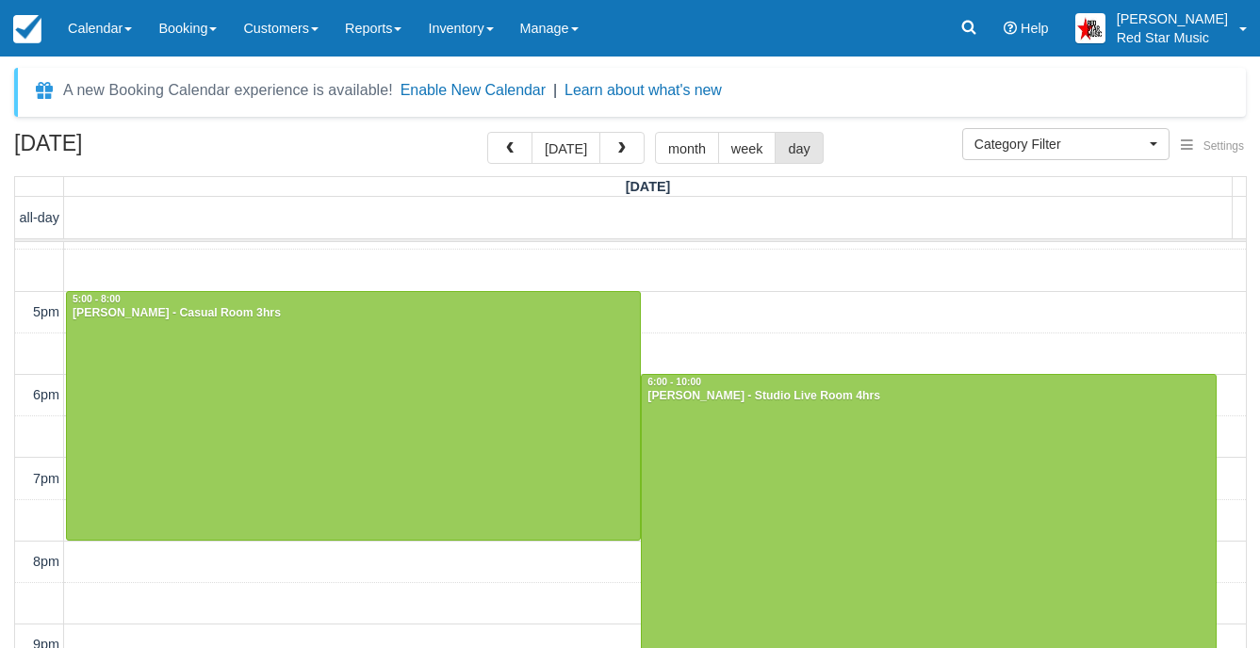
scroll to position [620, 0]
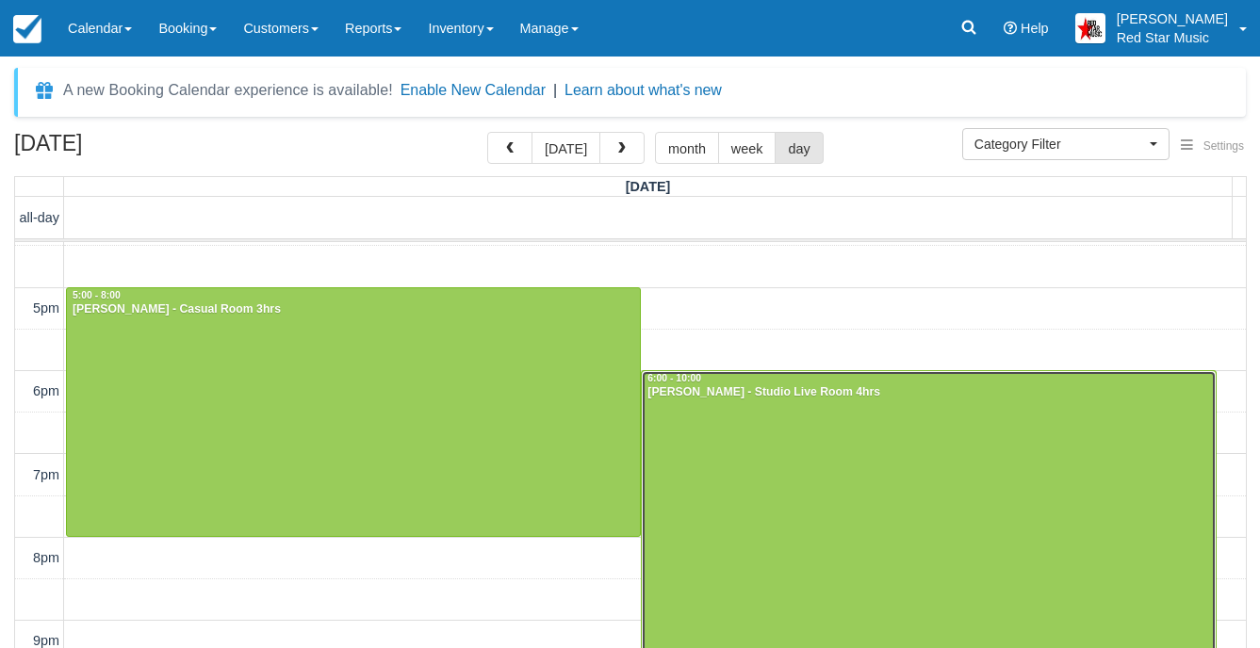
click at [992, 448] on div at bounding box center [928, 536] width 573 height 331
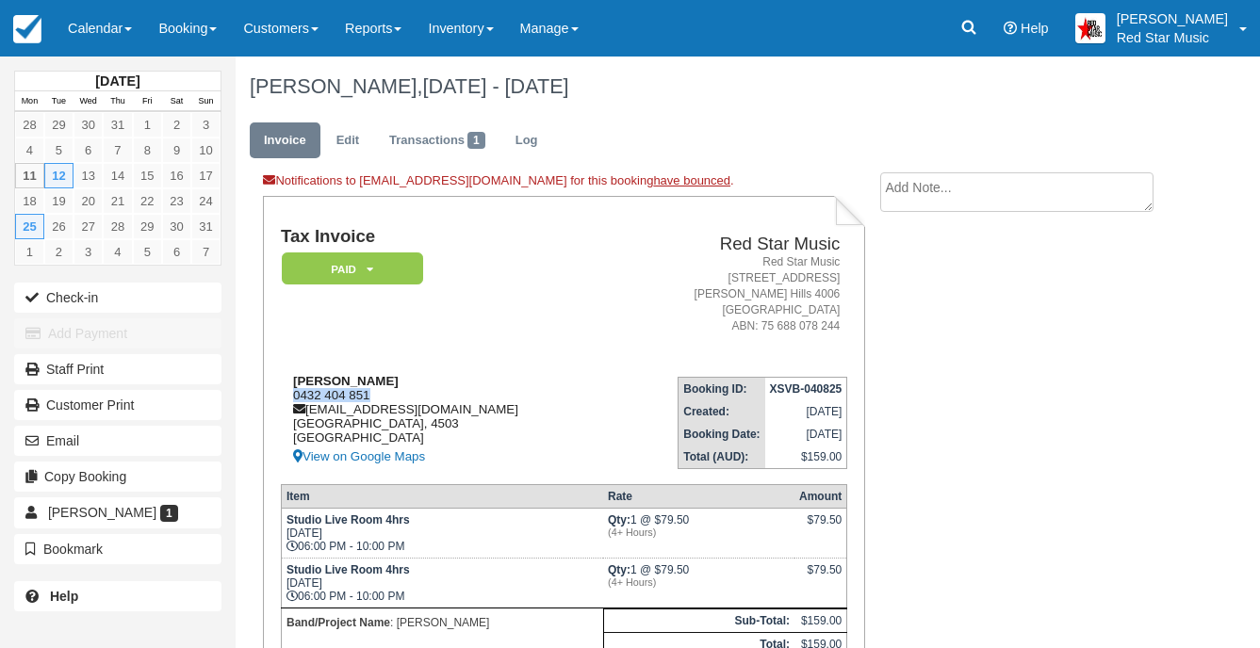
drag, startPoint x: 377, startPoint y: 392, endPoint x: 296, endPoint y: 391, distance: 81.0
click at [296, 391] on div "Josh Setterfield 0432 404 851 joshsetterfieldofficial@gmail.co New South Wales,…" at bounding box center [446, 421] width 331 height 94
copy div "0432 404 851"
click at [956, 217] on li "Create Show on invoice" at bounding box center [1023, 197] width 286 height 50
click at [967, 199] on textarea at bounding box center [1016, 192] width 273 height 40
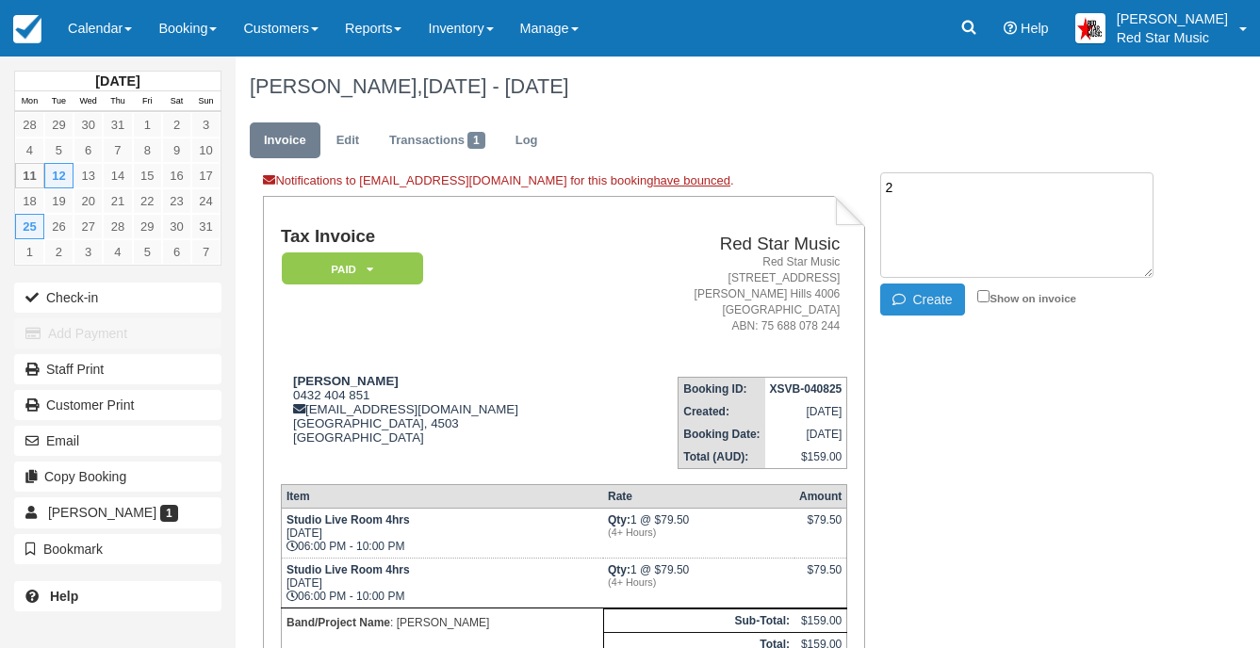
type textarea "2"
click at [943, 301] on button "Create" at bounding box center [922, 300] width 85 height 32
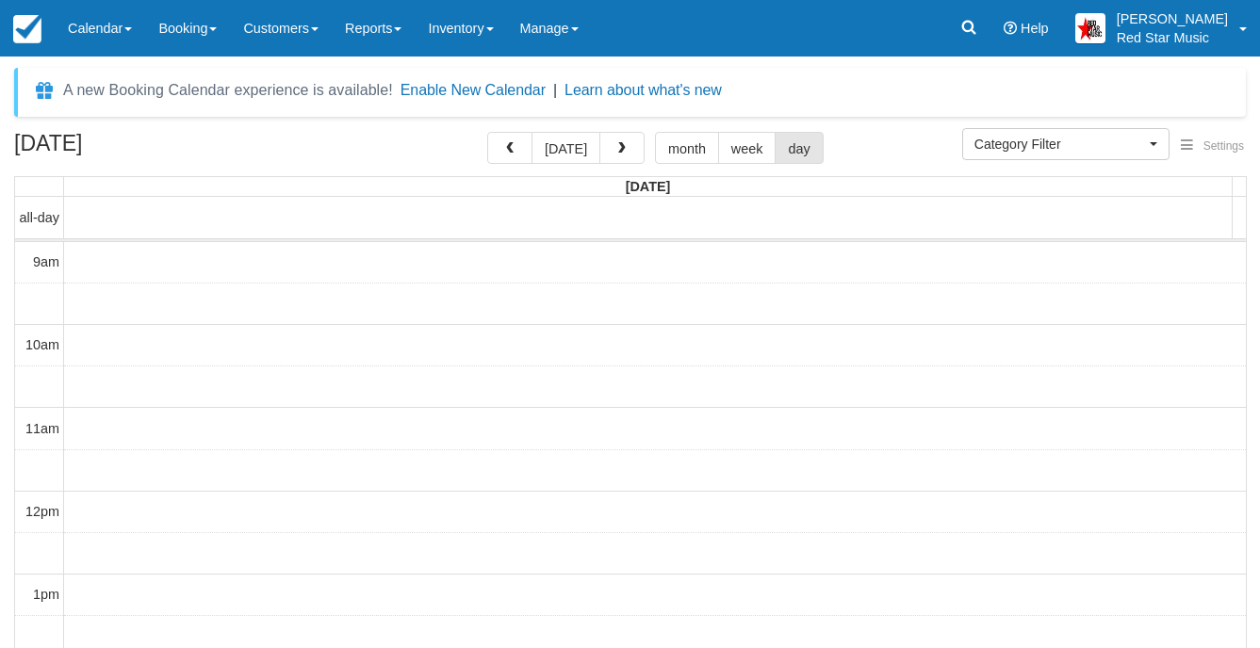
select select
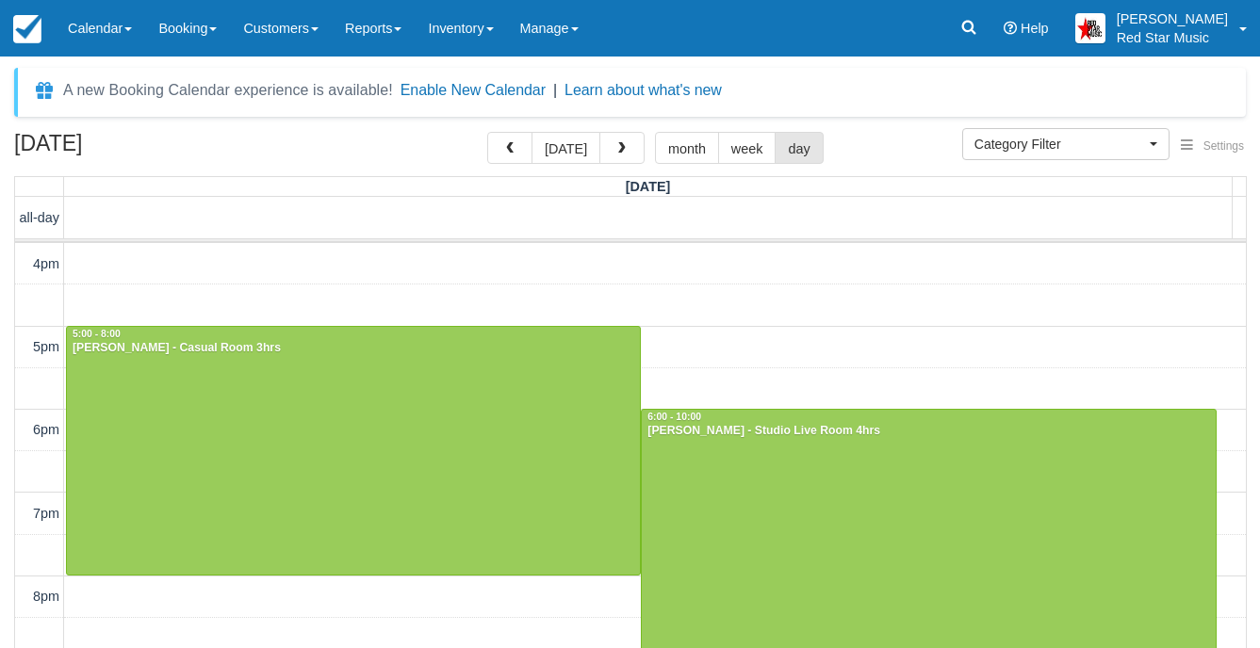
scroll to position [620, 0]
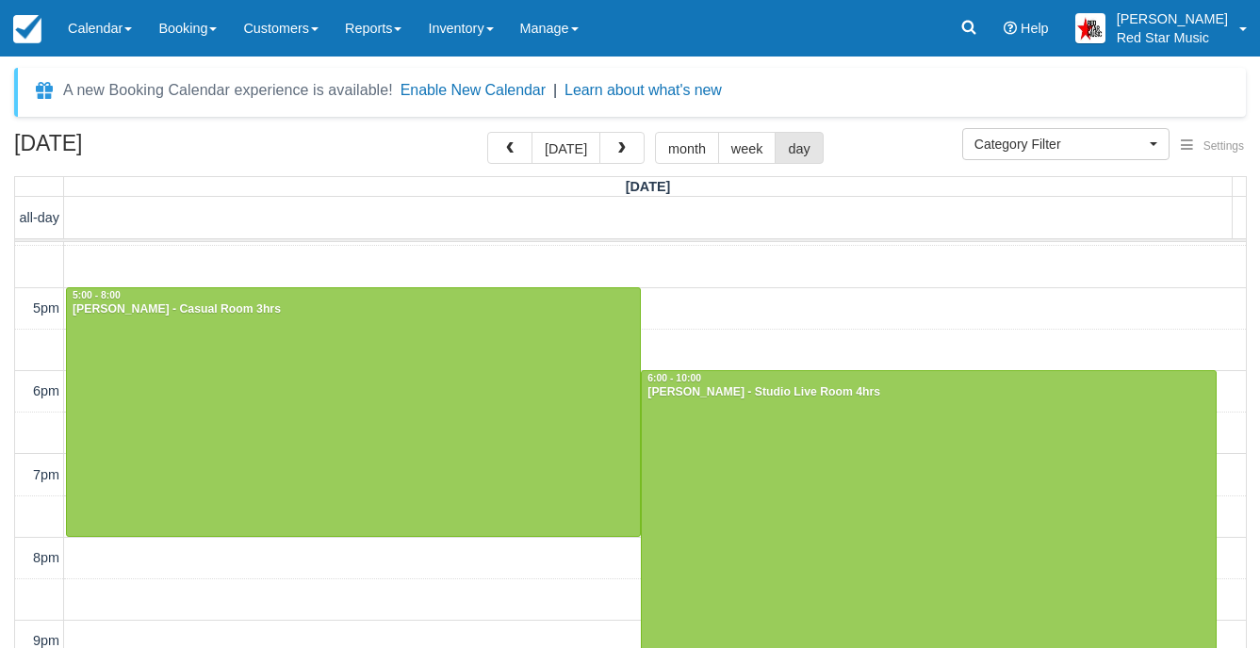
click at [448, 141] on div "[DATE] [DATE] month week day" at bounding box center [629, 152] width 1231 height 41
